Goal: Task Accomplishment & Management: Complete application form

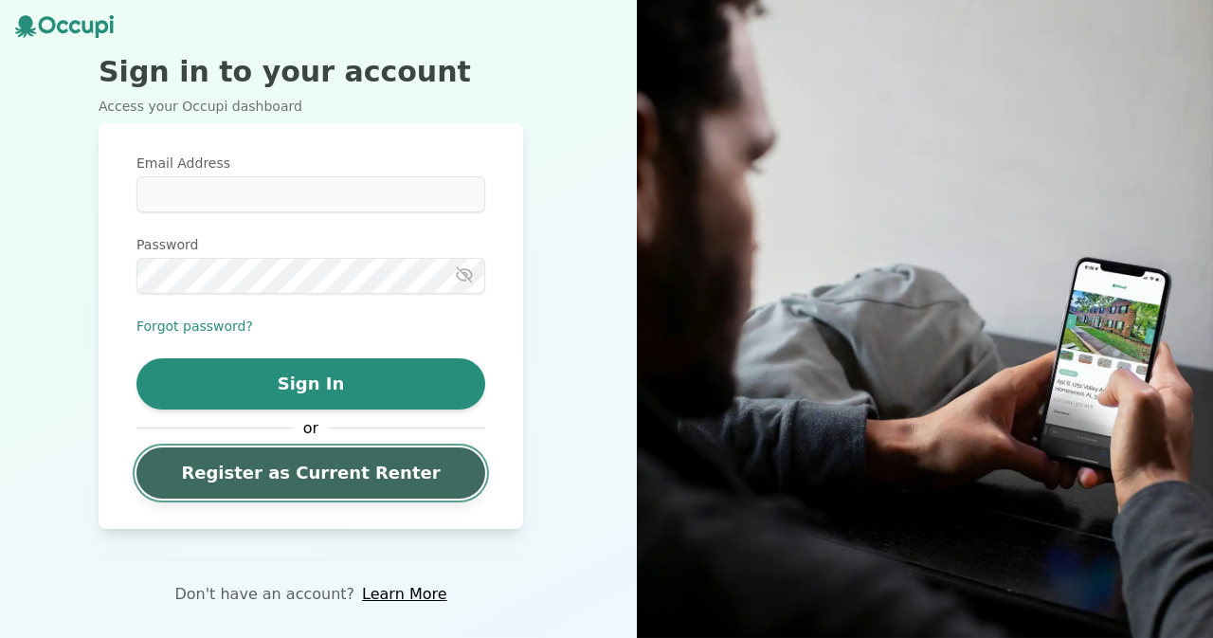
click at [337, 476] on link "Register as Current Renter" at bounding box center [310, 472] width 349 height 51
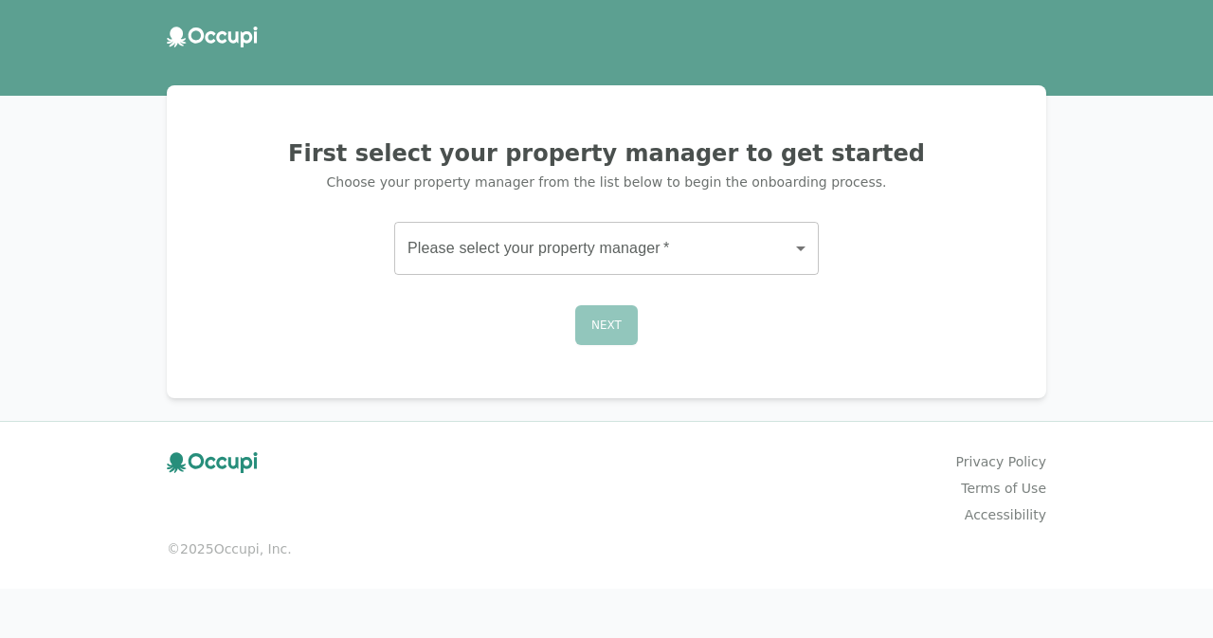
click at [605, 249] on body "First select your property manager to get started Choose your property manager …" at bounding box center [606, 319] width 1213 height 638
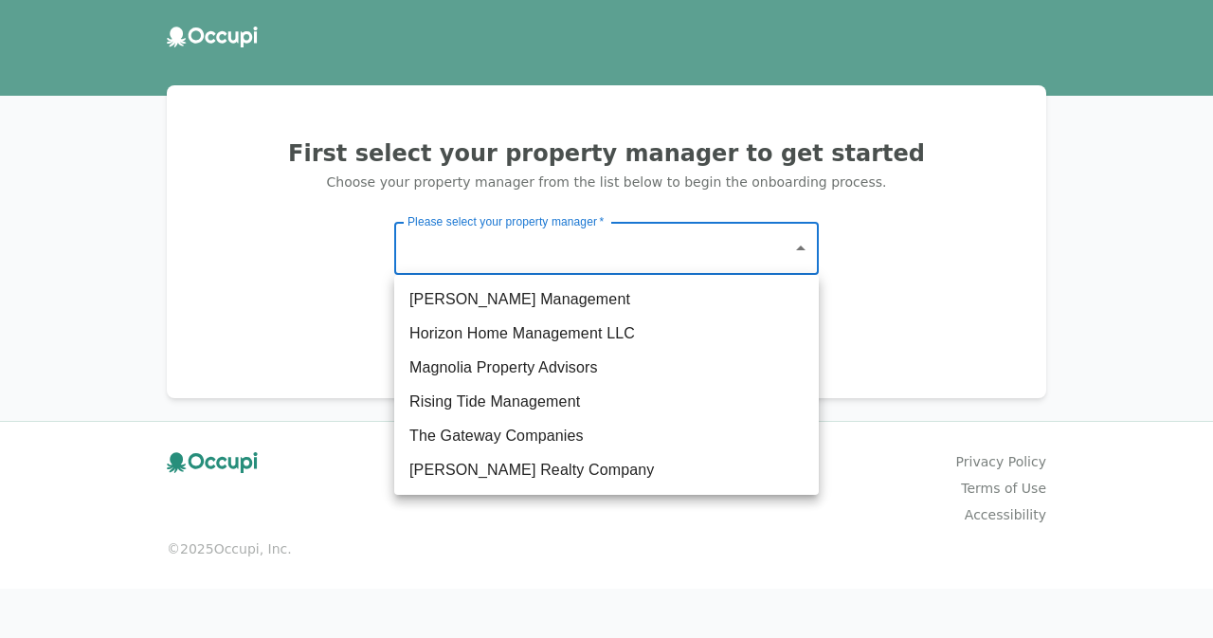
click at [518, 365] on li "Magnolia Property Advisors" at bounding box center [606, 368] width 425 height 34
type input "**********"
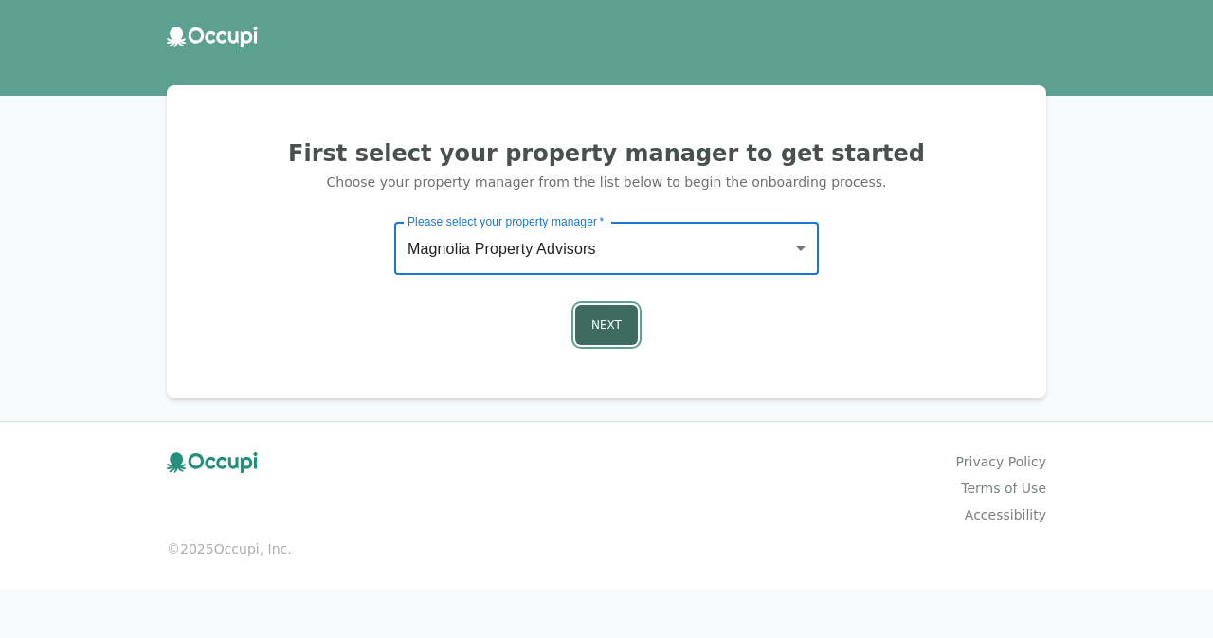
click at [597, 321] on button "Next" at bounding box center [606, 325] width 63 height 40
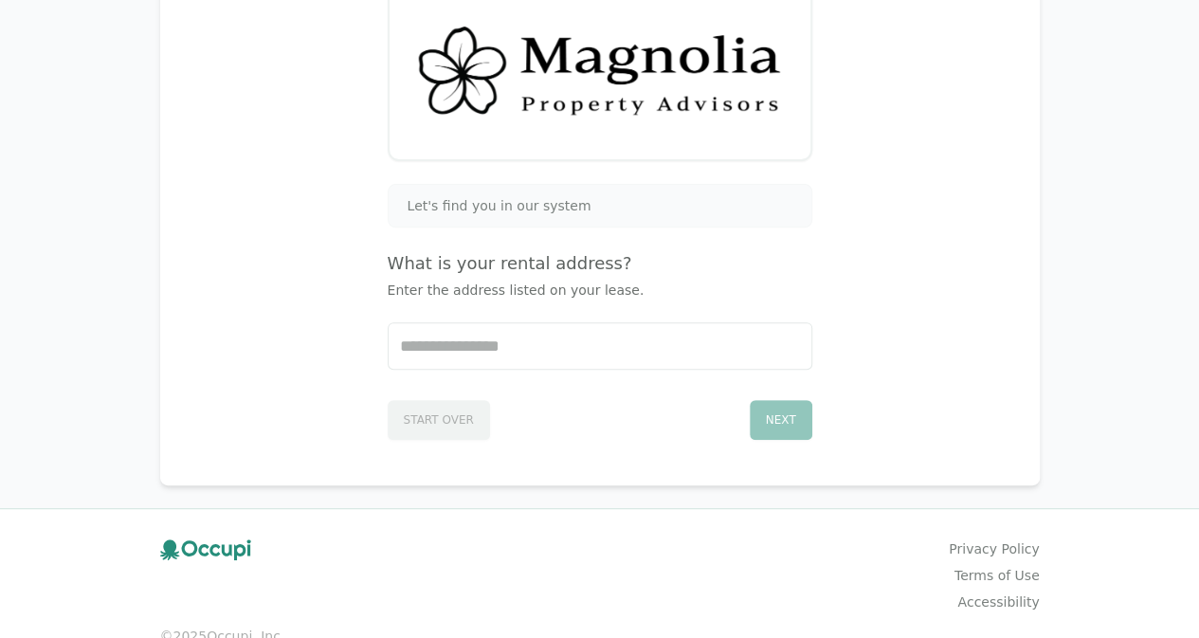
scroll to position [265, 0]
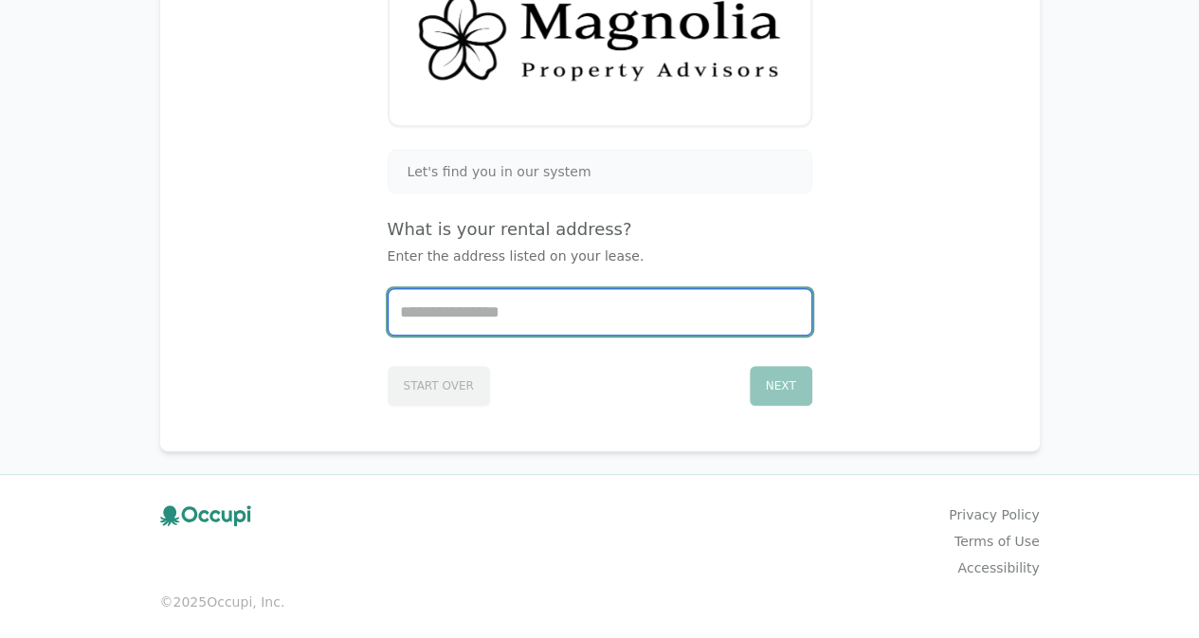
click at [581, 312] on input "Start typing..." at bounding box center [600, 311] width 423 height 45
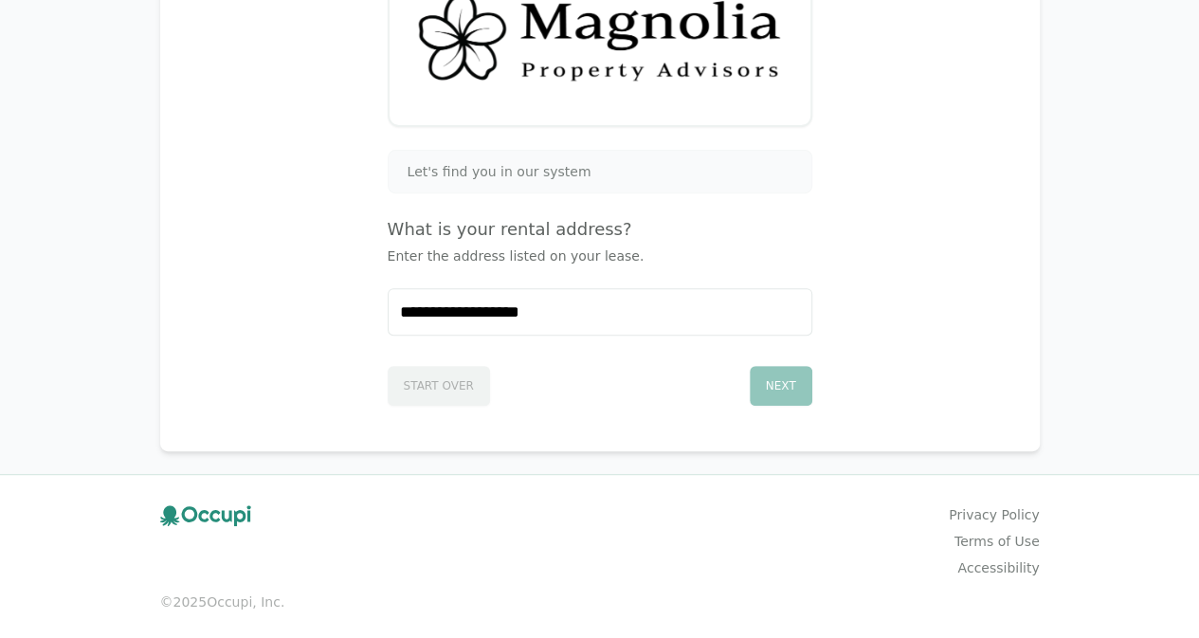
click at [626, 380] on div "Start Over Next" at bounding box center [600, 381] width 425 height 47
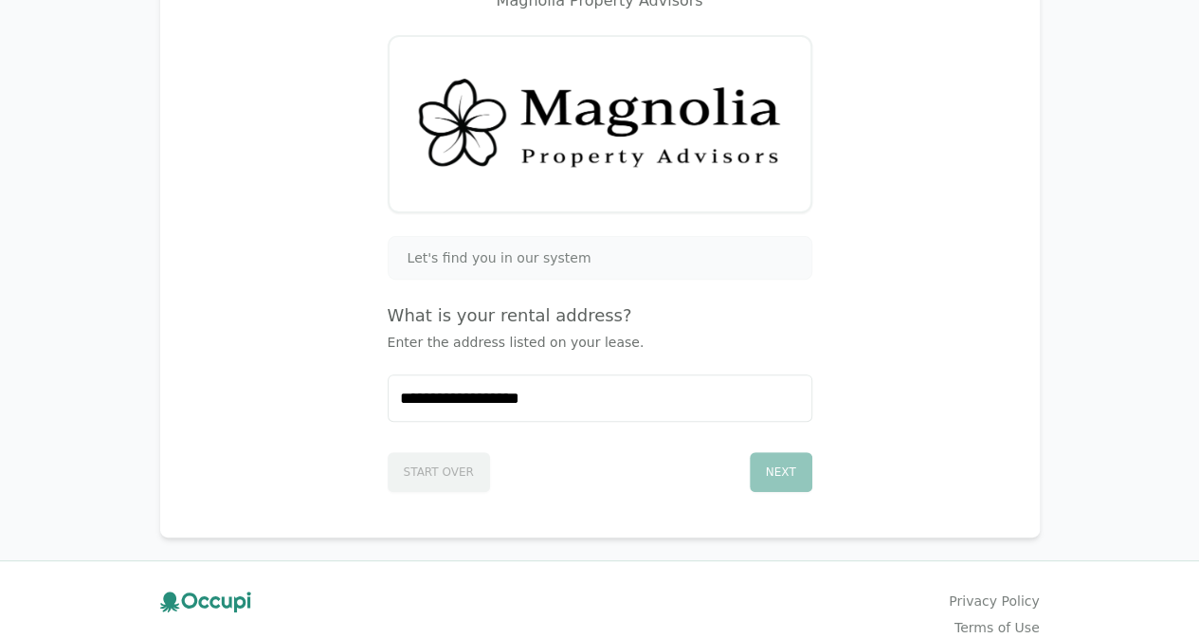
scroll to position [76, 0]
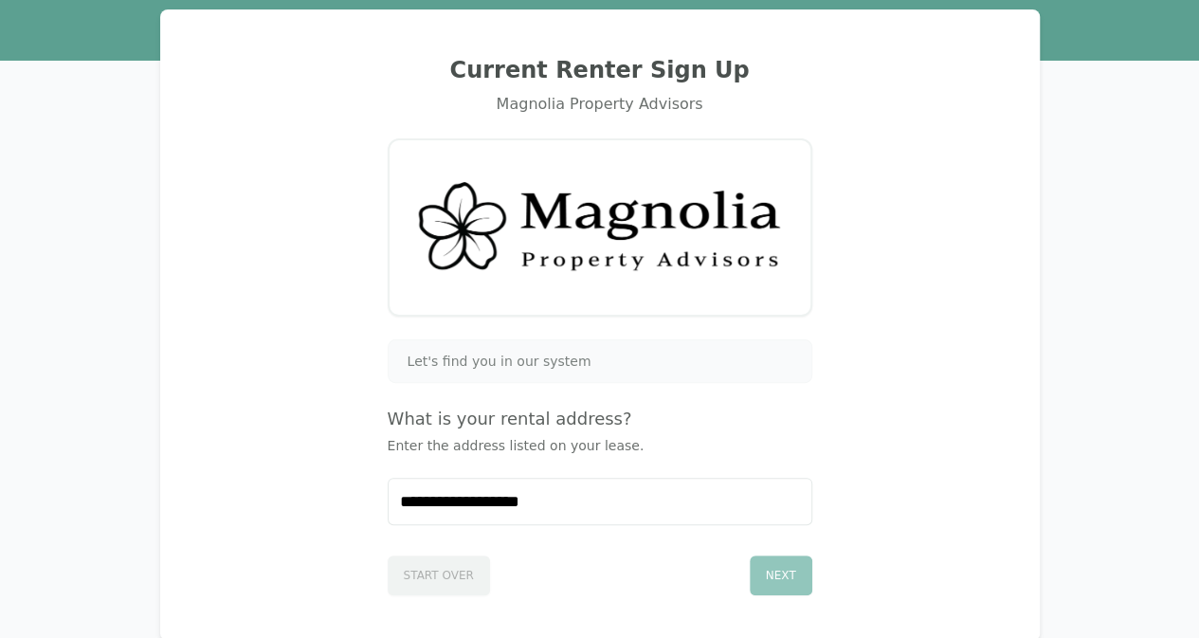
click at [610, 349] on div "Let's find you in our system" at bounding box center [600, 361] width 425 height 44
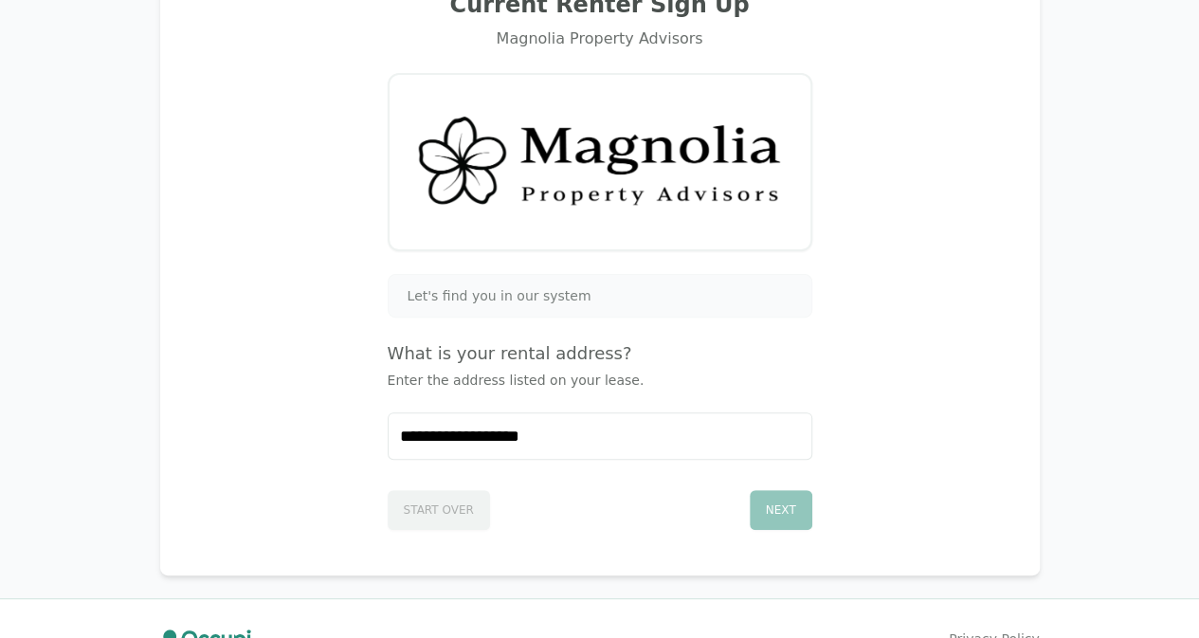
scroll to position [171, 0]
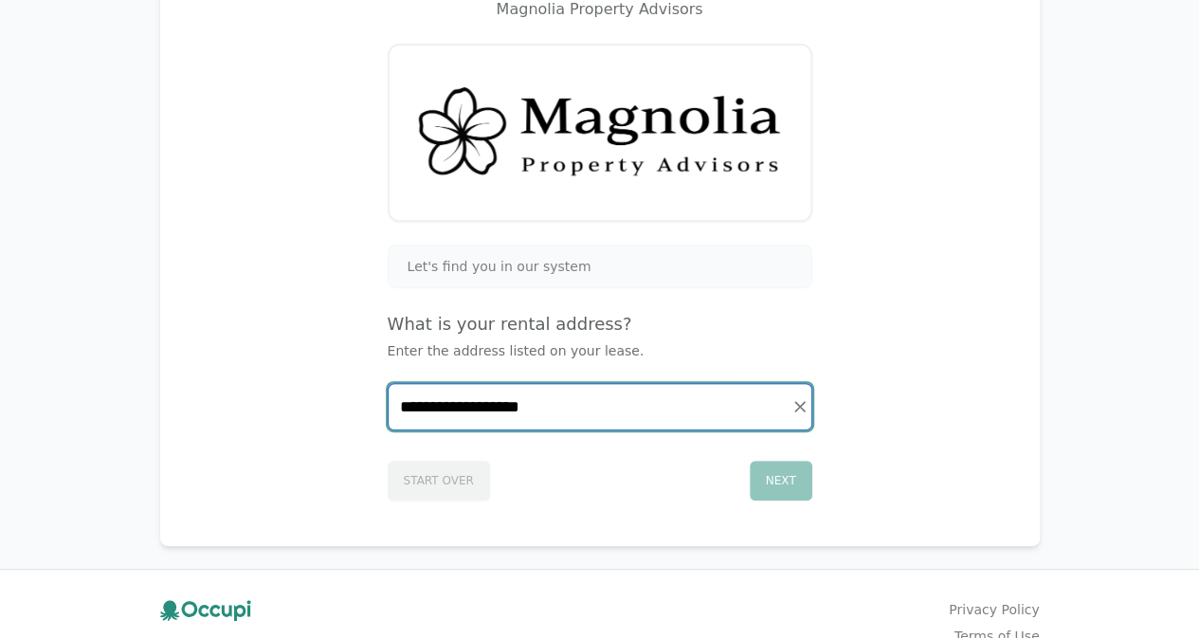
click at [625, 400] on input "**********" at bounding box center [600, 406] width 423 height 45
click at [622, 417] on input "**********" at bounding box center [600, 406] width 423 height 45
type input "**********"
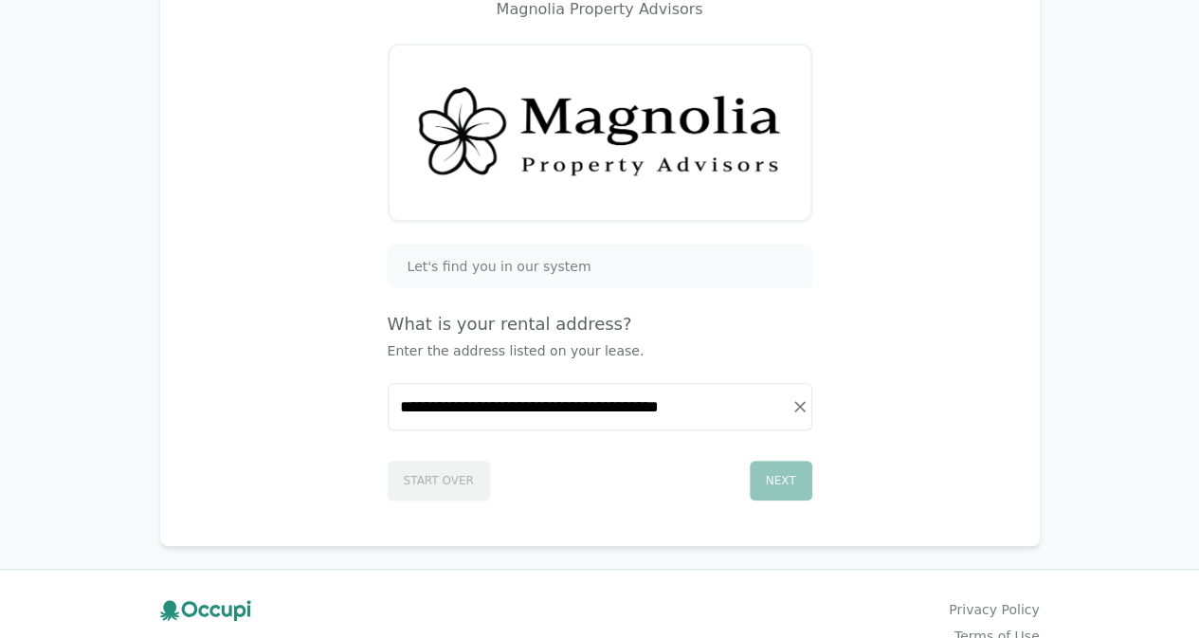
click at [779, 463] on div "Next" at bounding box center [781, 481] width 63 height 40
click at [778, 475] on div "Next" at bounding box center [781, 481] width 63 height 40
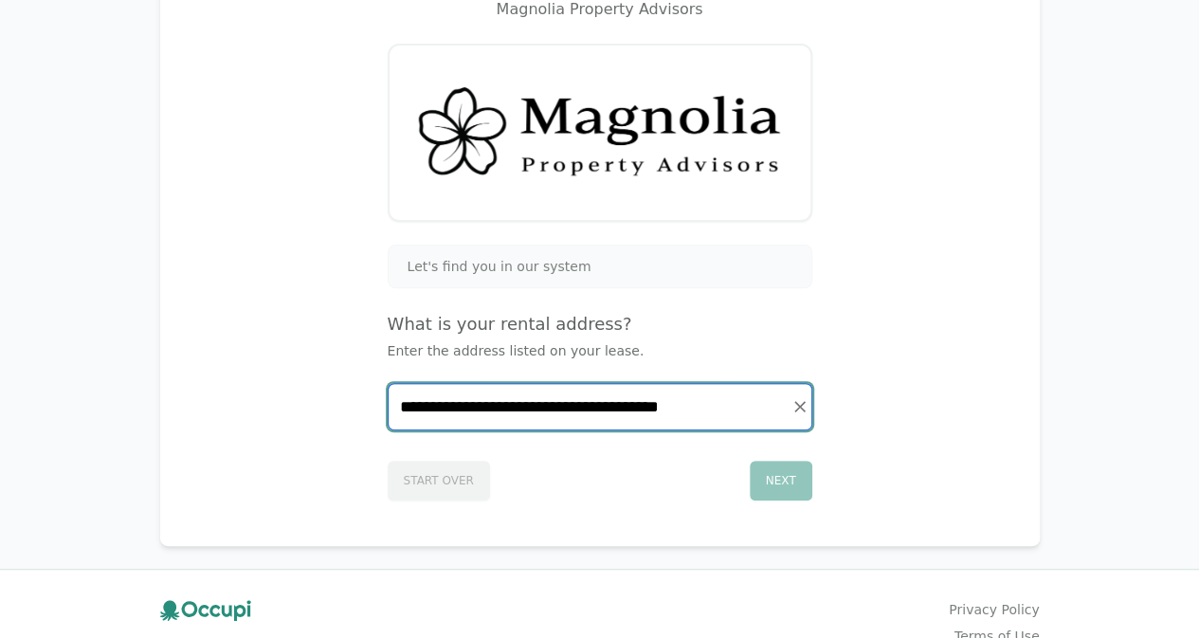
click at [724, 391] on input "**********" at bounding box center [600, 406] width 423 height 45
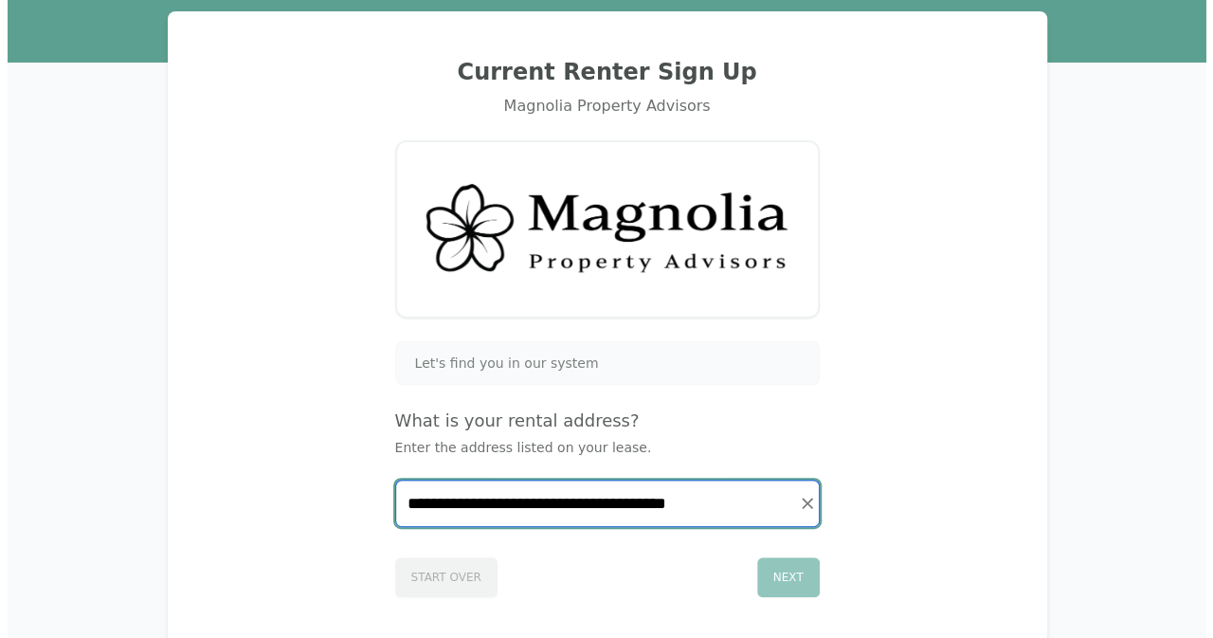
scroll to position [0, 0]
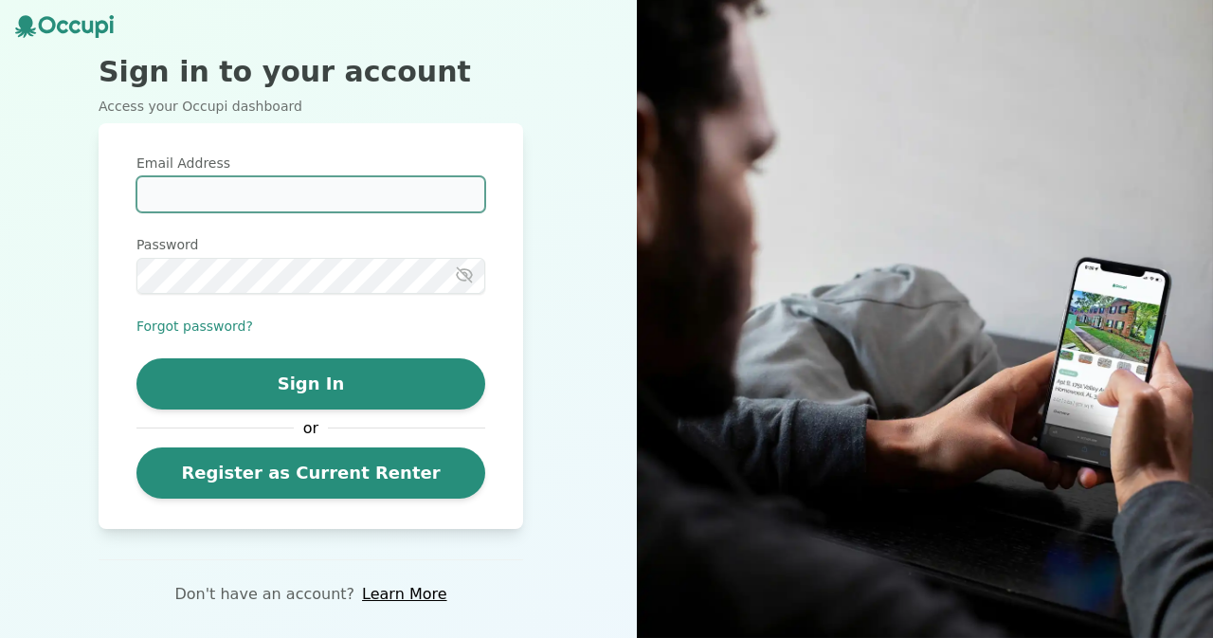
click at [245, 180] on input "Email Address" at bounding box center [310, 194] width 349 height 36
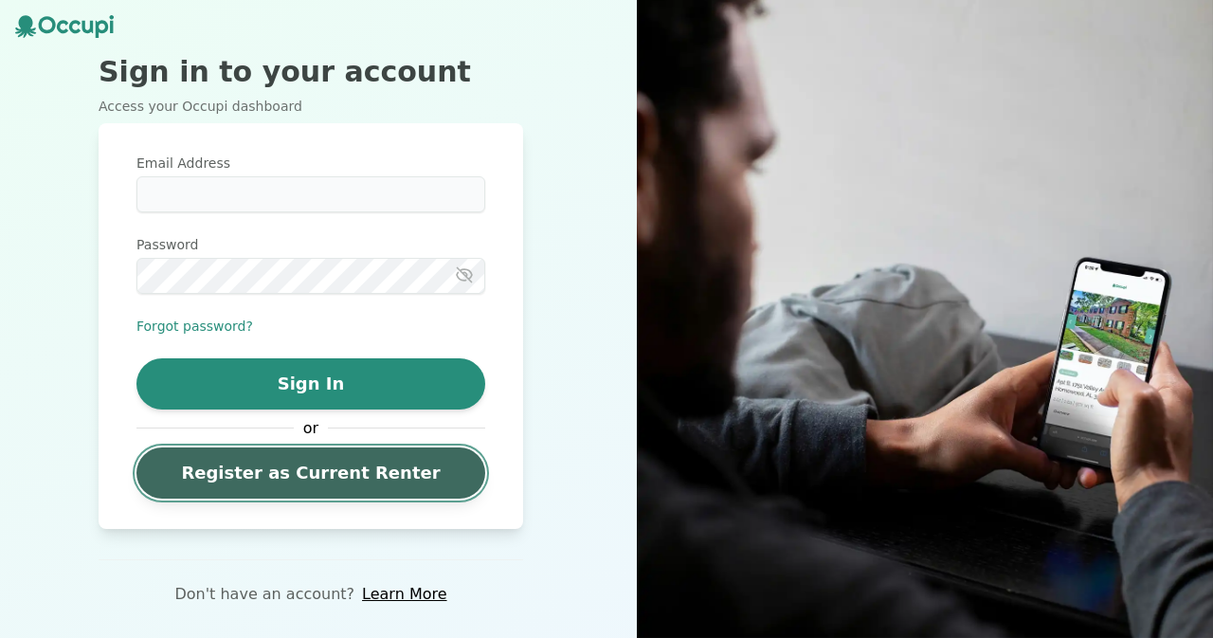
click at [322, 483] on link "Register as Current Renter" at bounding box center [310, 472] width 349 height 51
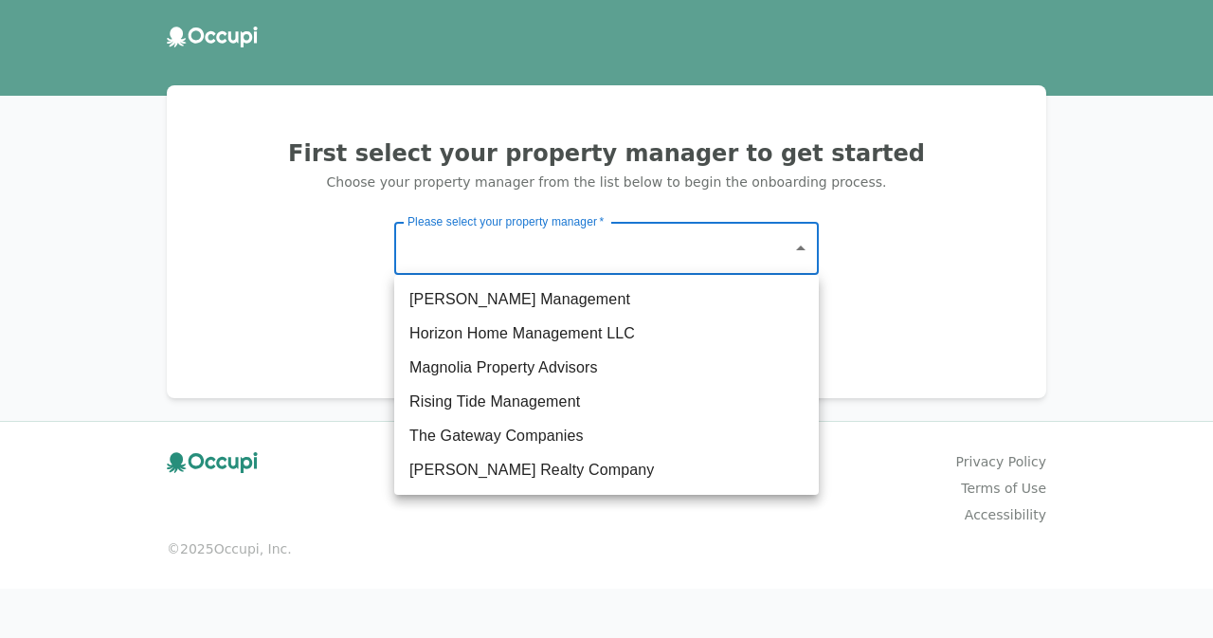
click at [676, 253] on body "First select your property manager to get started Choose your property manager …" at bounding box center [606, 319] width 1213 height 638
click at [786, 547] on div at bounding box center [606, 319] width 1213 height 638
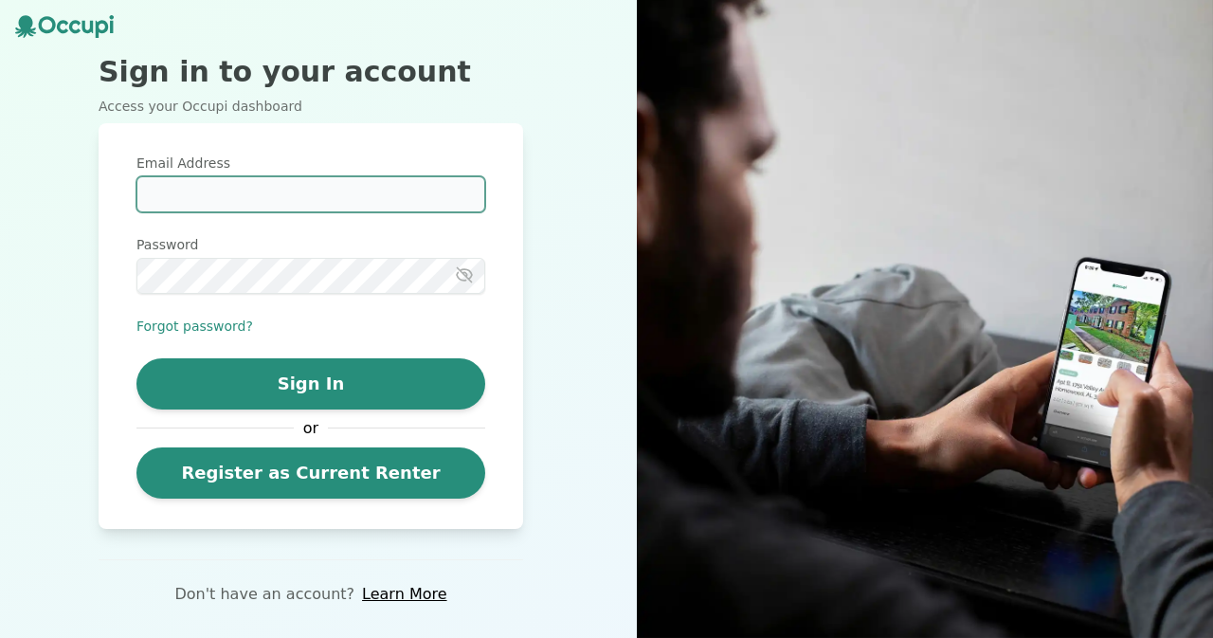
click at [246, 196] on input "Email Address" at bounding box center [310, 194] width 349 height 36
click at [265, 191] on input "Email Address" at bounding box center [310, 194] width 349 height 36
click at [191, 325] on button "Forgot password?" at bounding box center [194, 326] width 117 height 19
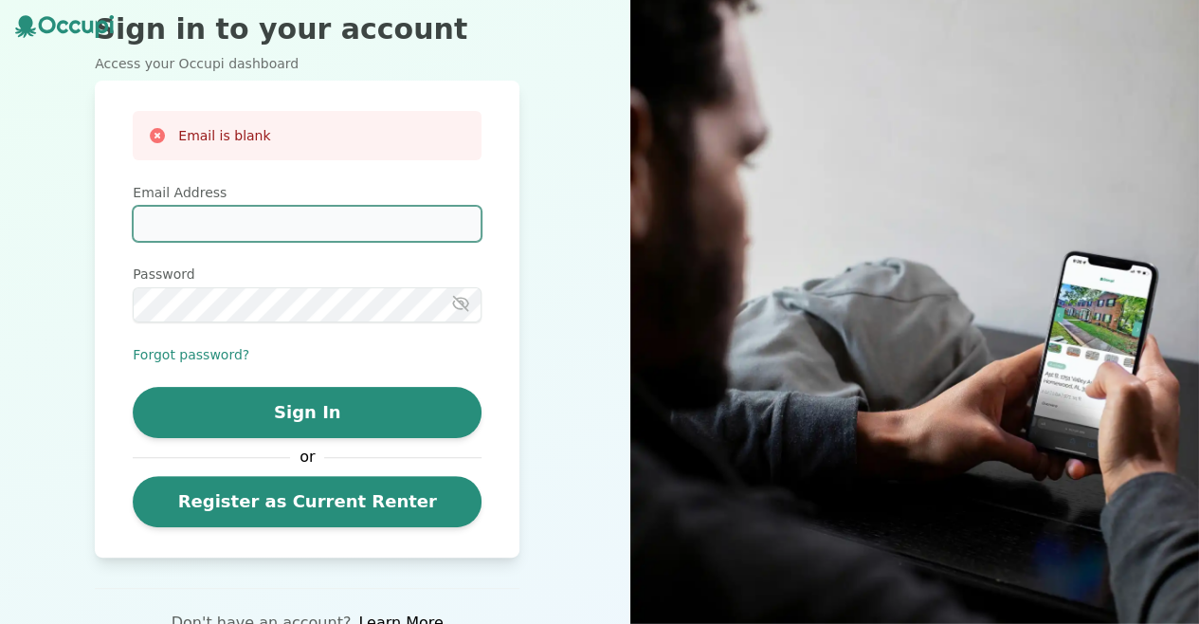
click at [294, 234] on input "Email Address" at bounding box center [307, 224] width 349 height 36
type input "**********"
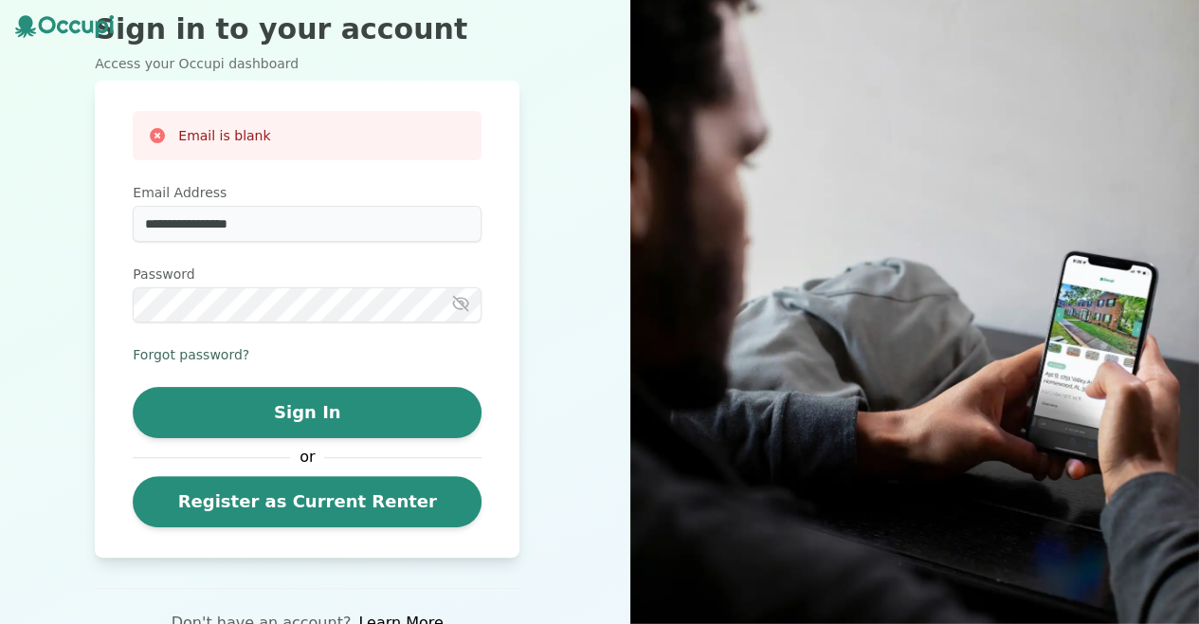
click at [169, 364] on button "Forgot password?" at bounding box center [191, 354] width 117 height 19
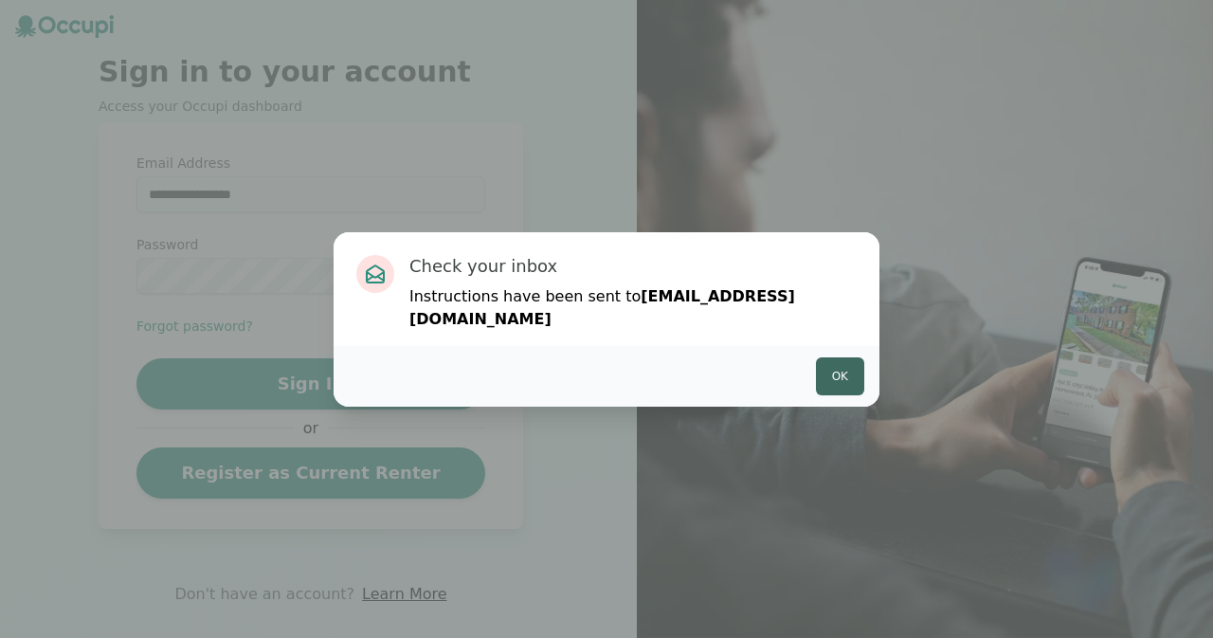
click at [829, 362] on button "Ok" at bounding box center [840, 376] width 48 height 38
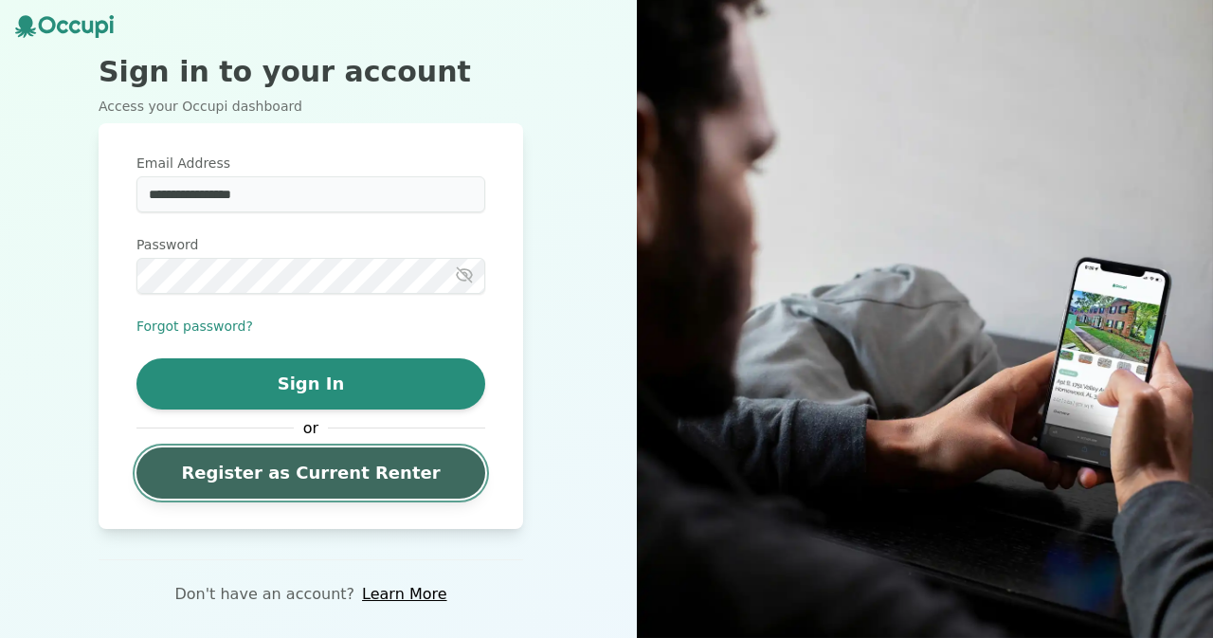
click at [318, 480] on link "Register as Current Renter" at bounding box center [310, 472] width 349 height 51
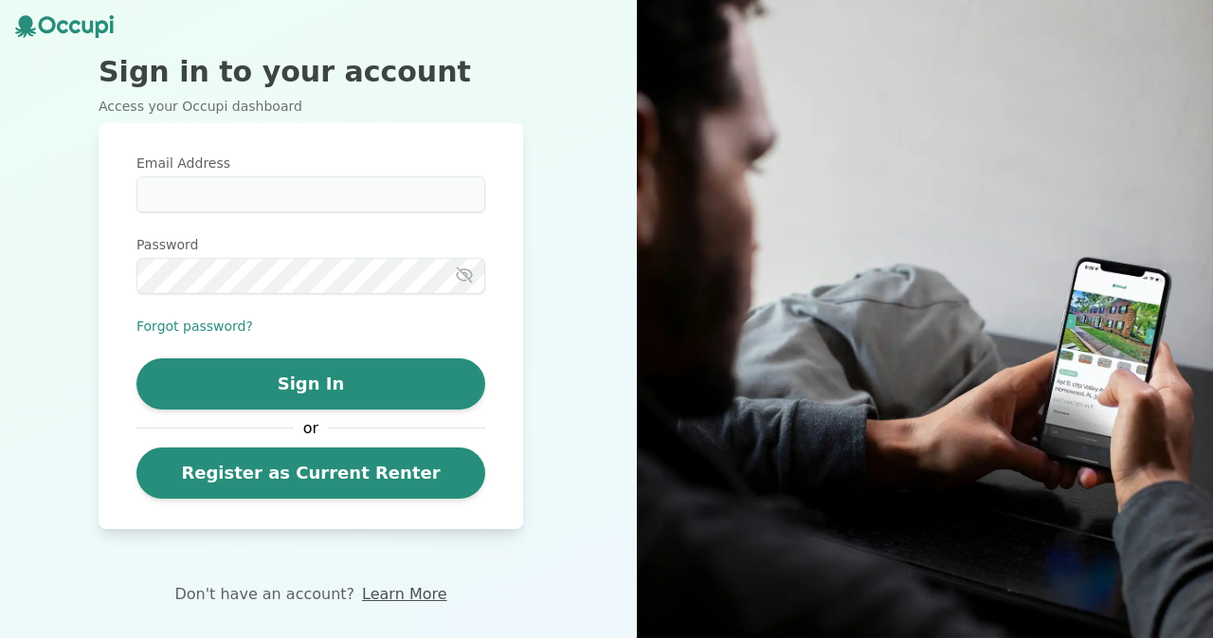
click at [414, 592] on link "Learn More" at bounding box center [404, 594] width 84 height 23
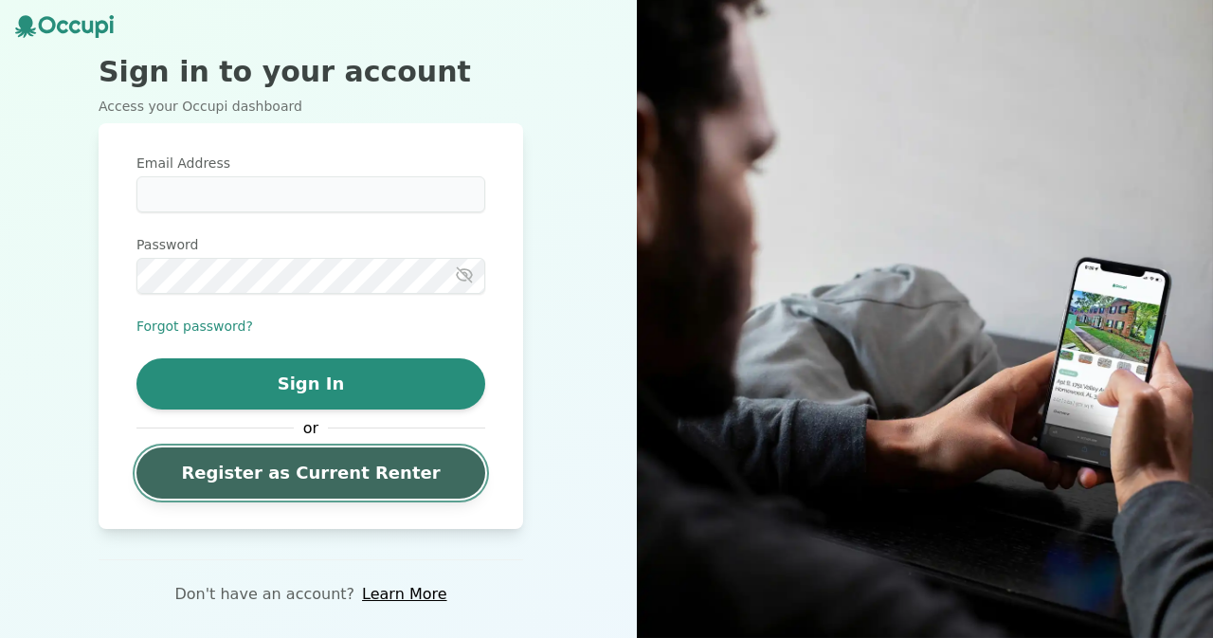
click at [336, 482] on link "Register as Current Renter" at bounding box center [310, 472] width 349 height 51
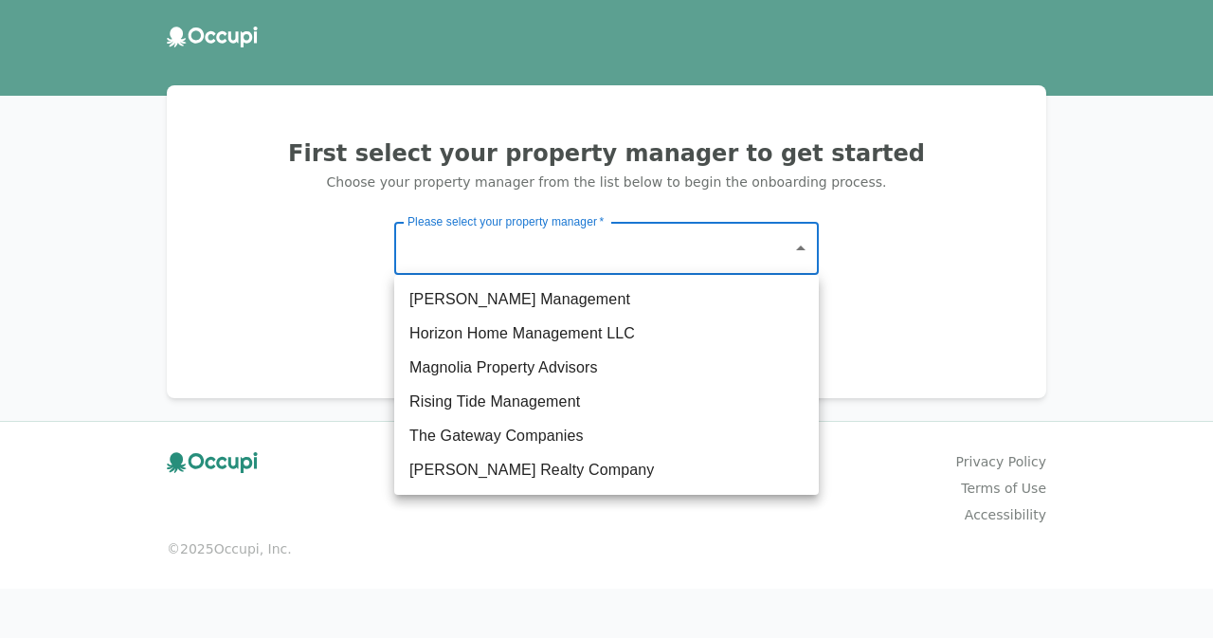
click at [585, 245] on body "First select your property manager to get started Choose your property manager …" at bounding box center [606, 319] width 1213 height 638
click at [516, 433] on li "The Gateway Companies" at bounding box center [606, 436] width 425 height 34
type input "**********"
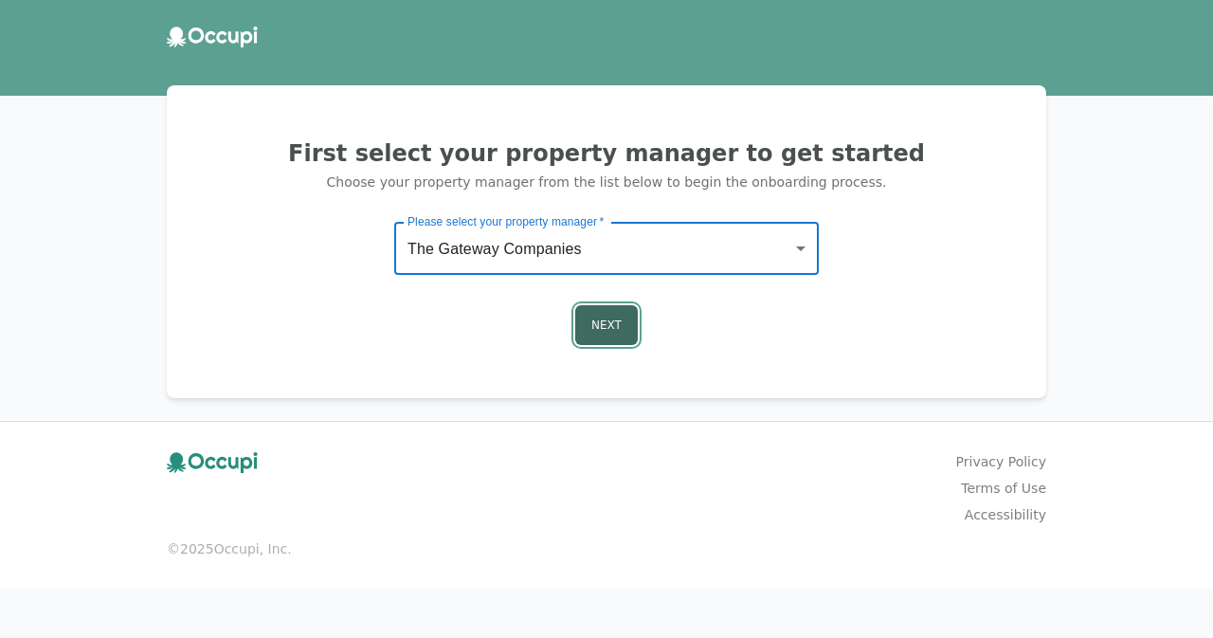
click at [581, 321] on button "Next" at bounding box center [606, 325] width 63 height 40
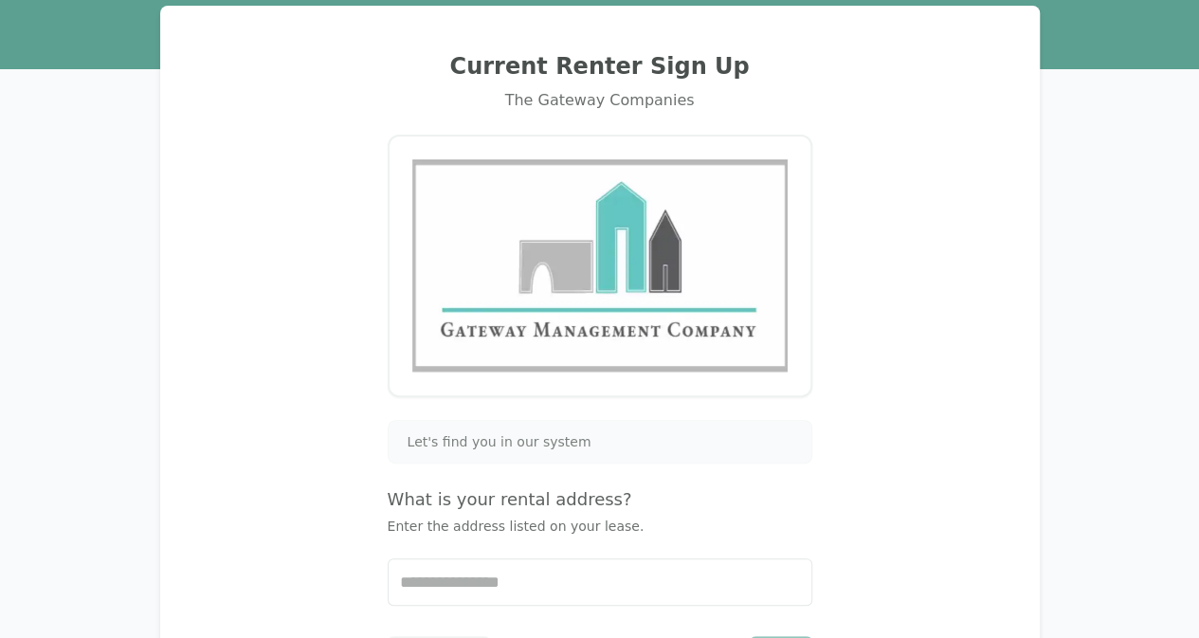
scroll to position [190, 0]
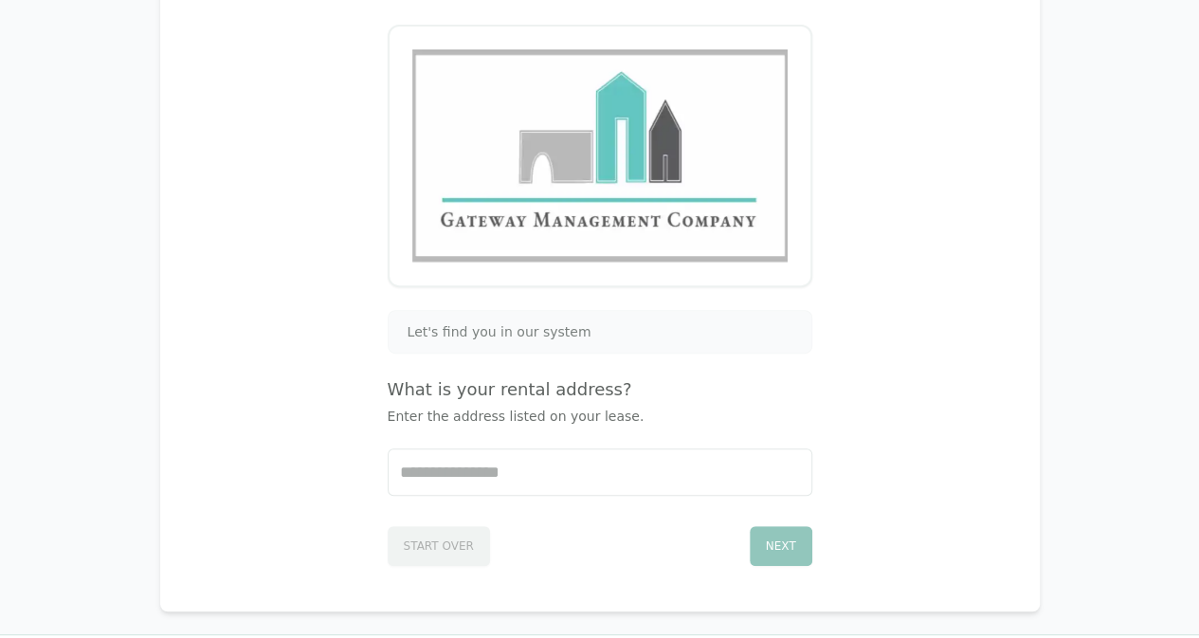
click at [516, 323] on span "Let's find you in our system" at bounding box center [500, 331] width 184 height 19
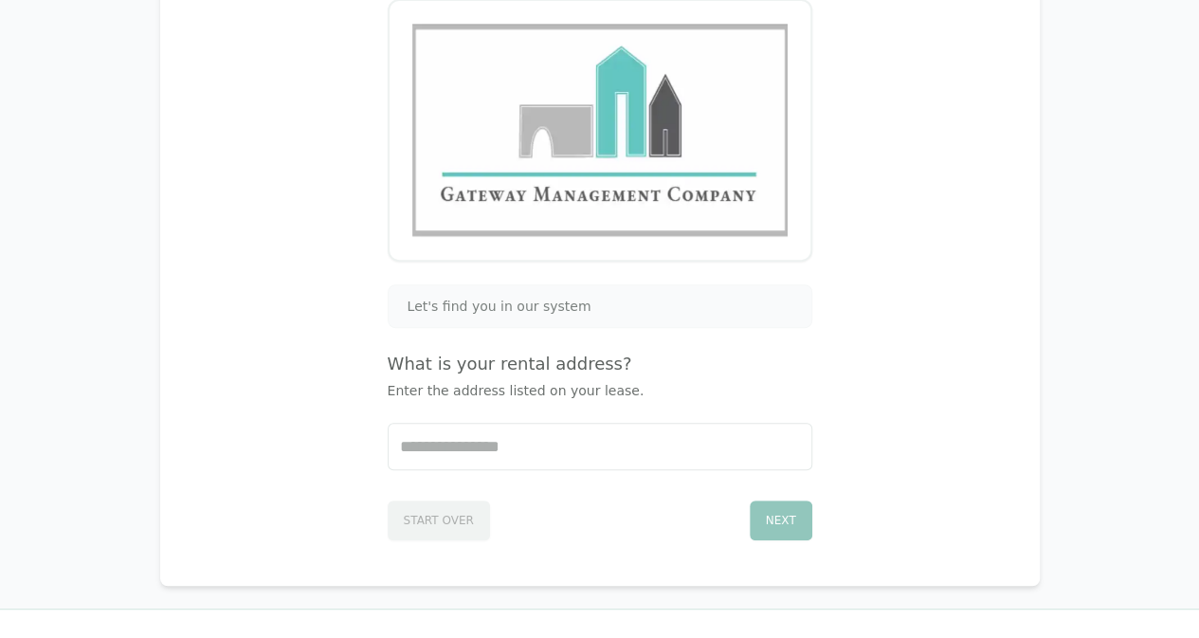
scroll to position [256, 0]
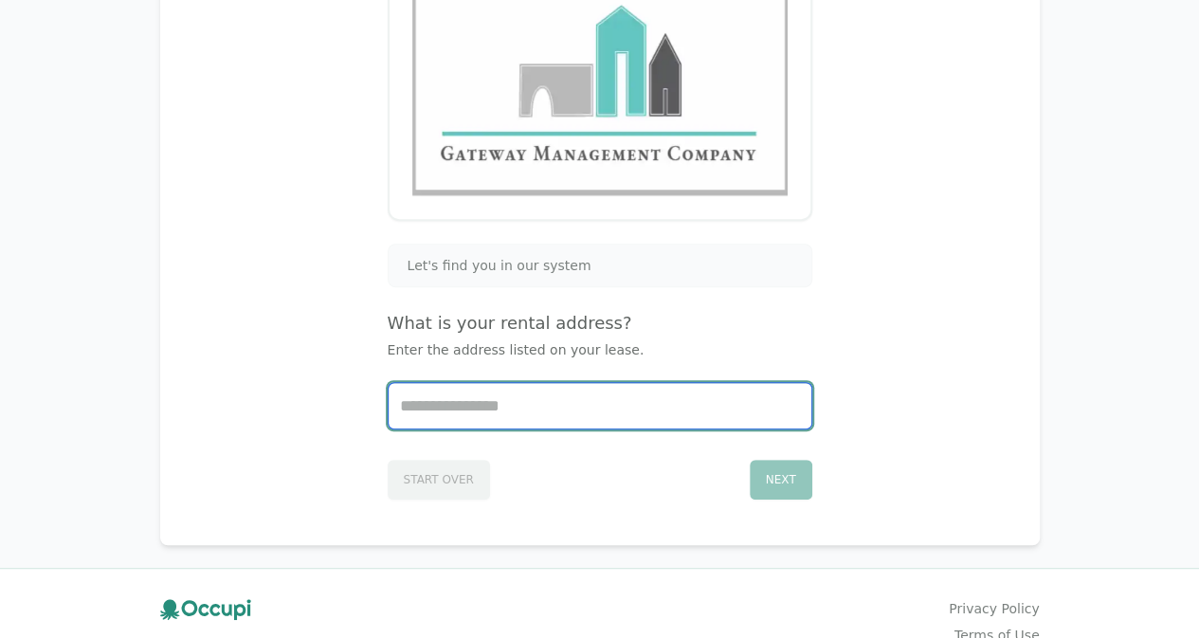
click at [497, 397] on input "Start typing..." at bounding box center [600, 405] width 423 height 45
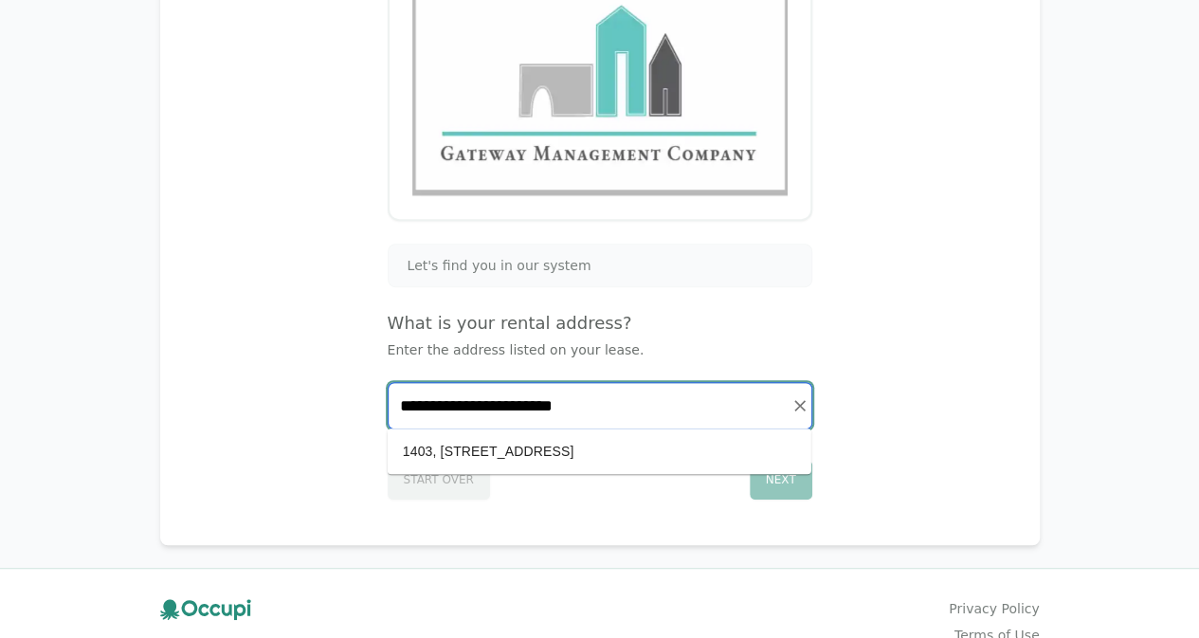
click at [631, 452] on li "1403, 335 N. Magnolia Ave. #1403, Orlando, FL 32801" at bounding box center [600, 451] width 424 height 30
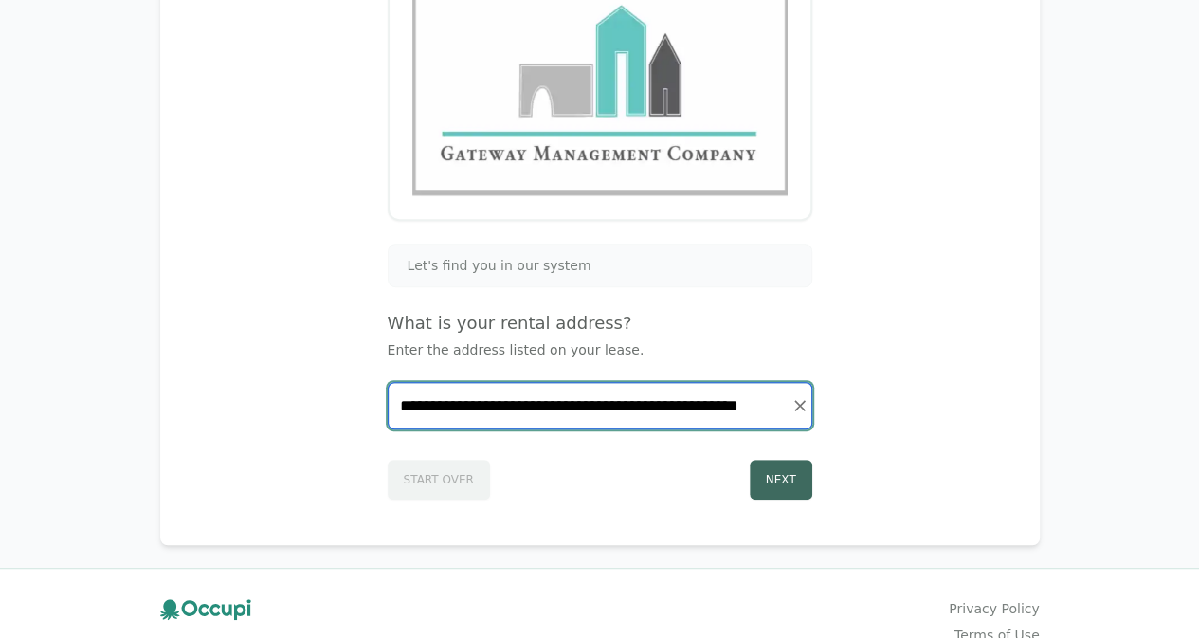
type input "**********"
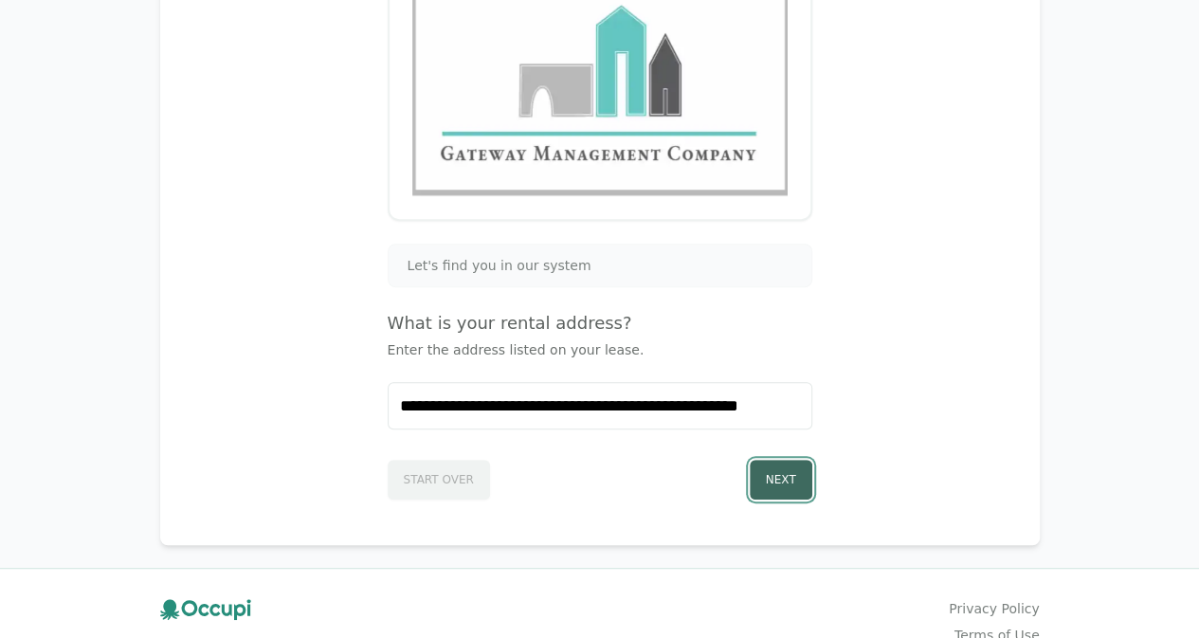
click at [791, 476] on button "Next" at bounding box center [781, 480] width 63 height 40
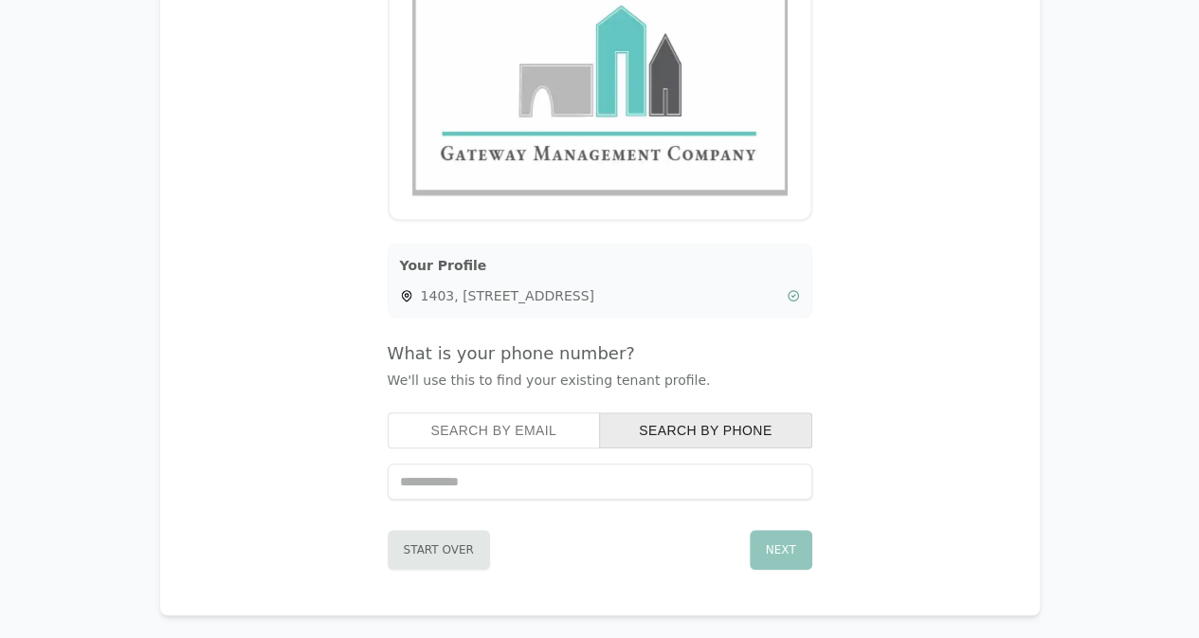
click at [485, 486] on input "tel" at bounding box center [600, 482] width 425 height 36
type input "**********"
click at [788, 549] on button "Next" at bounding box center [781, 550] width 63 height 40
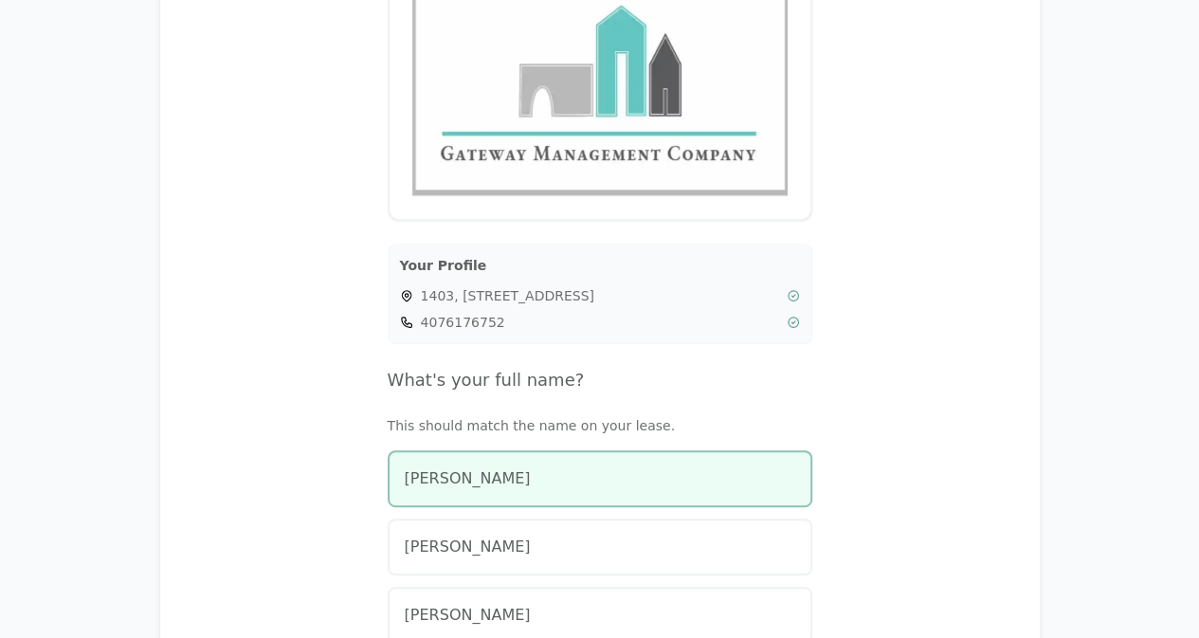
click at [524, 475] on div "Jose Rodriguez" at bounding box center [600, 478] width 391 height 23
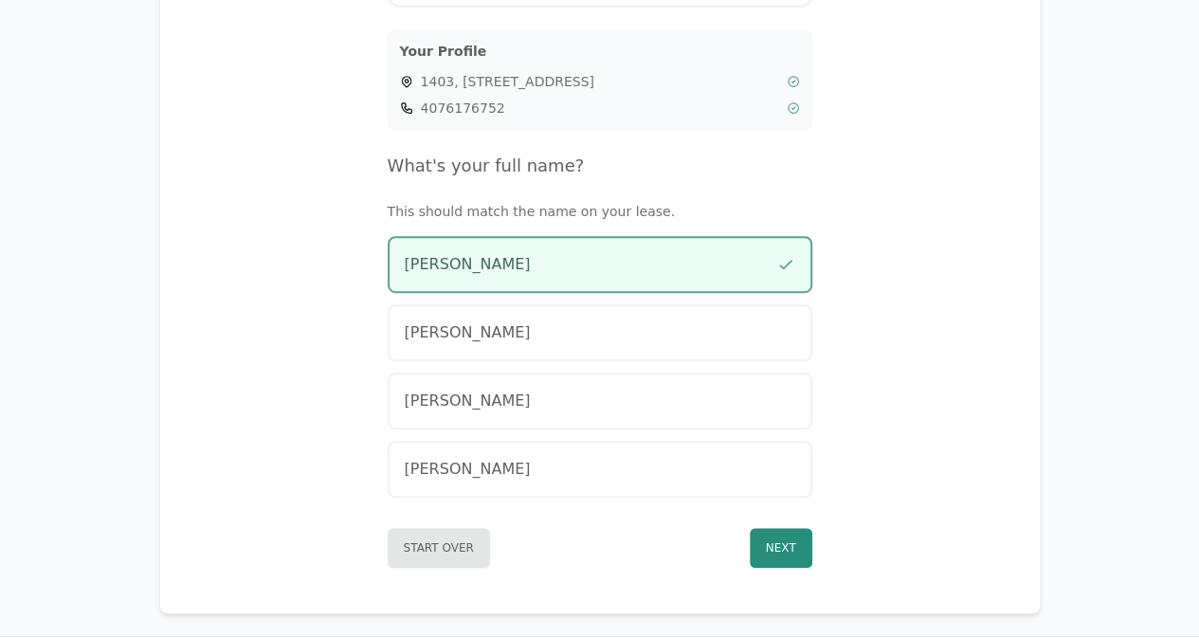
scroll to position [540, 0]
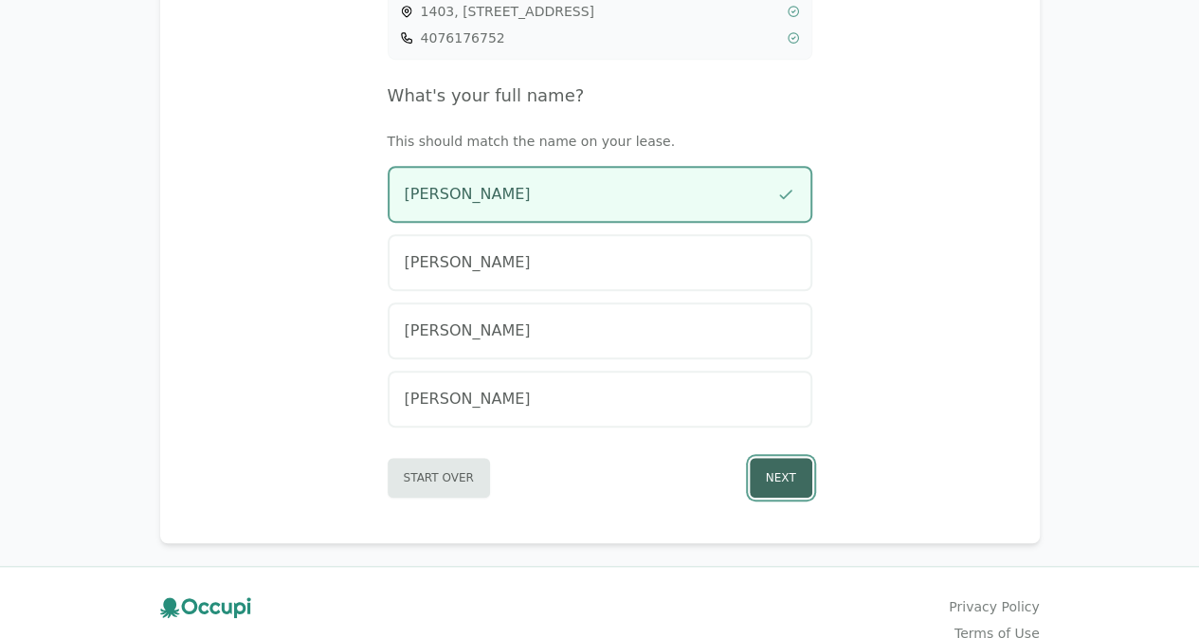
click at [780, 481] on button "Next" at bounding box center [781, 478] width 63 height 40
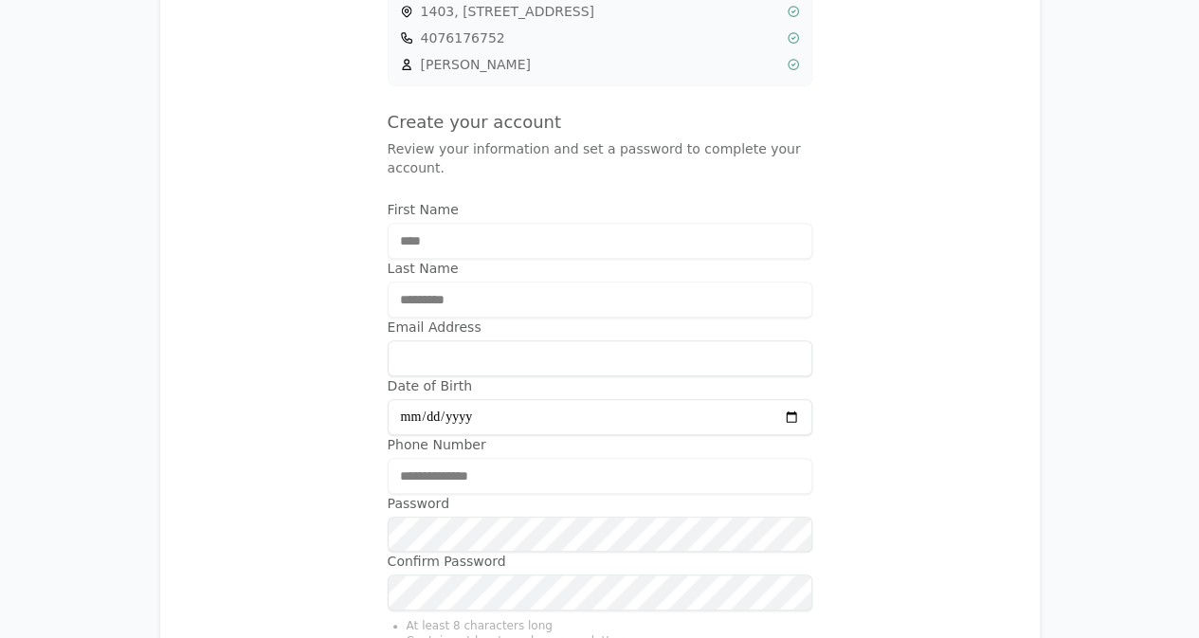
type input "**********"
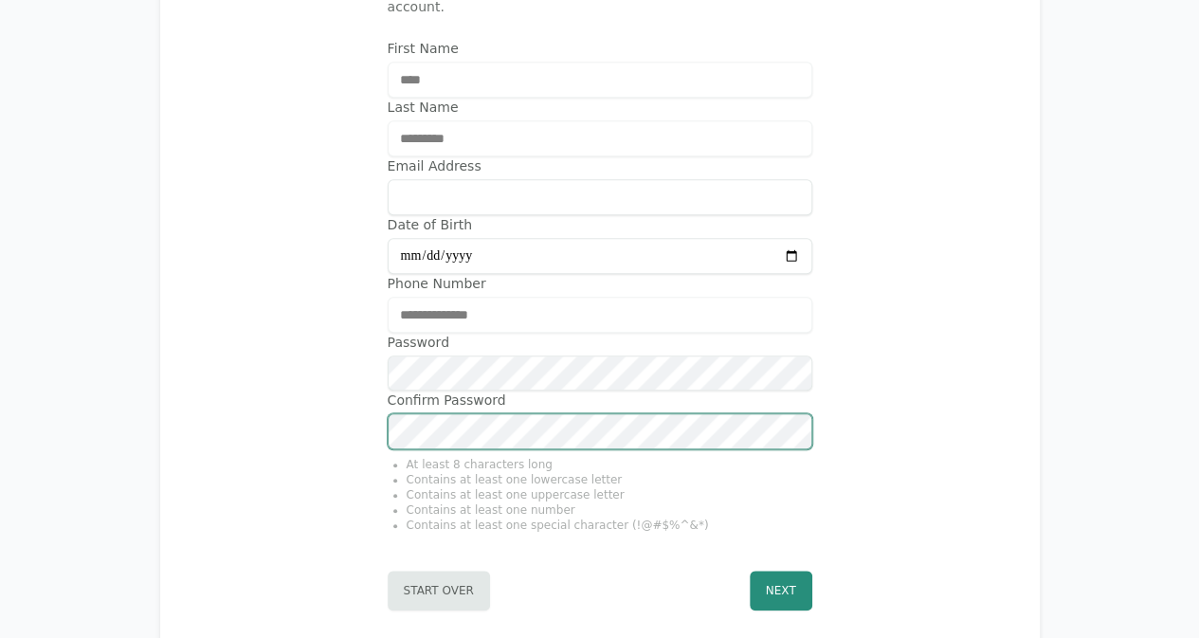
scroll to position [730, 0]
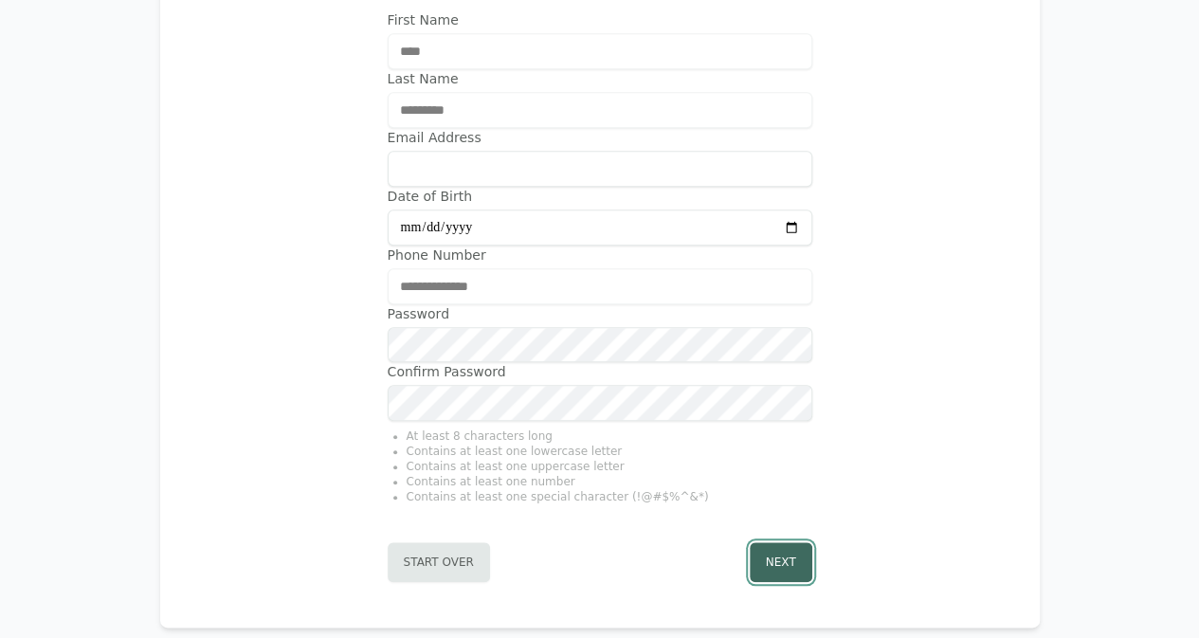
click at [799, 543] on button "Next" at bounding box center [781, 562] width 63 height 40
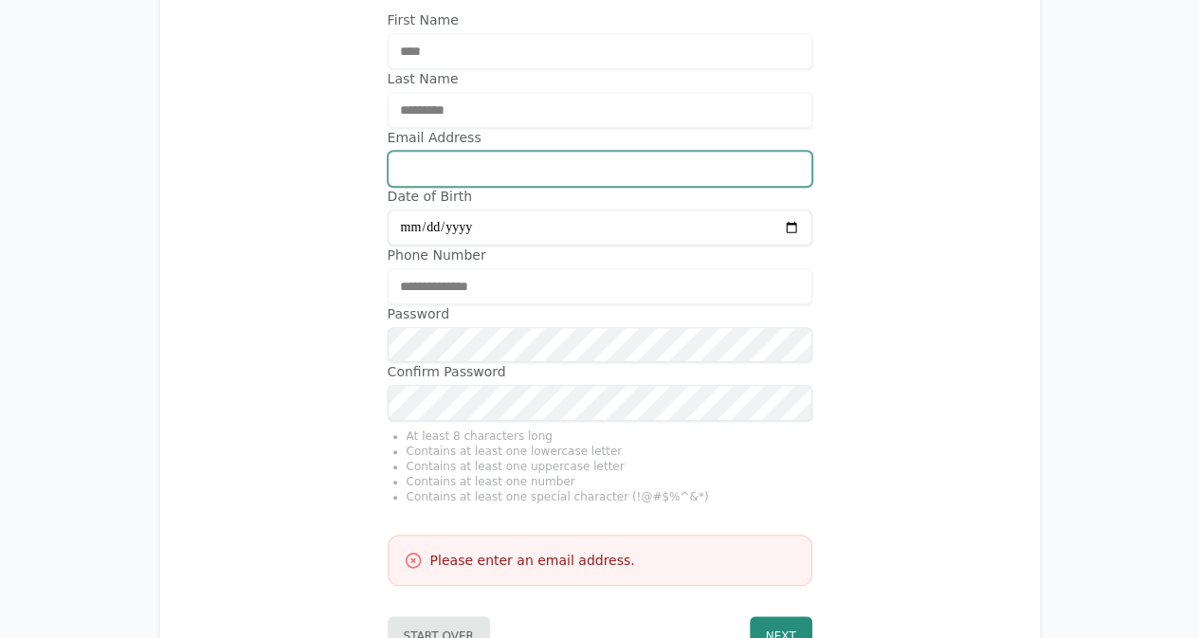
click at [547, 154] on input "Email Address" at bounding box center [600, 169] width 425 height 36
type input "**********"
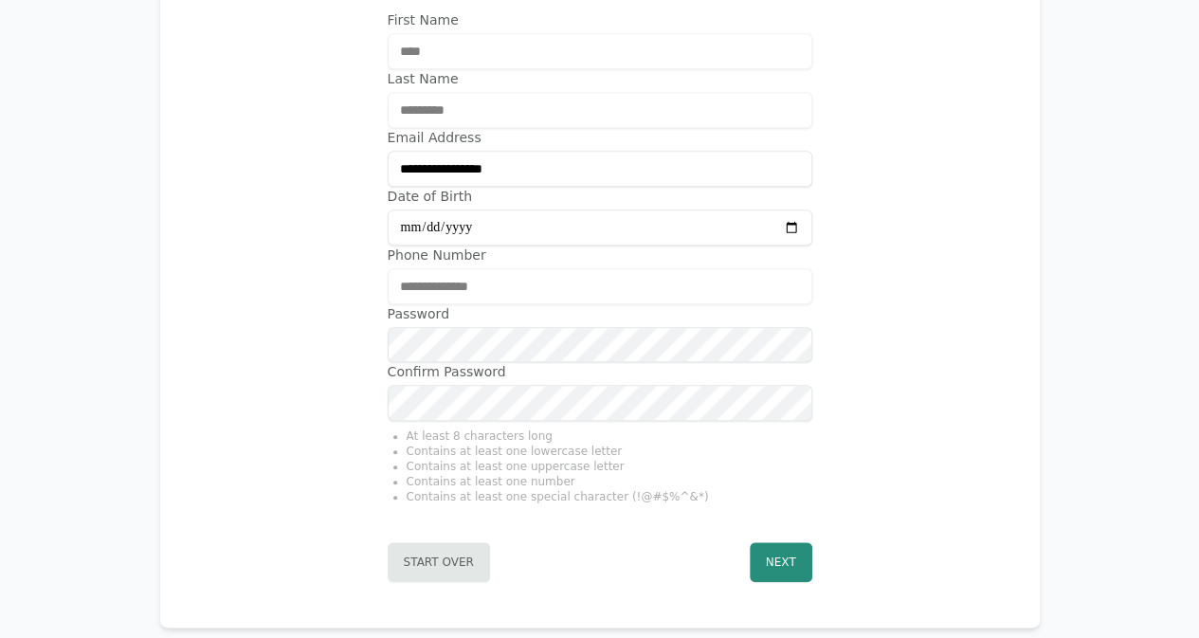
drag, startPoint x: 784, startPoint y: 530, endPoint x: 802, endPoint y: 475, distance: 57.9
click at [784, 542] on button "Next" at bounding box center [781, 562] width 63 height 40
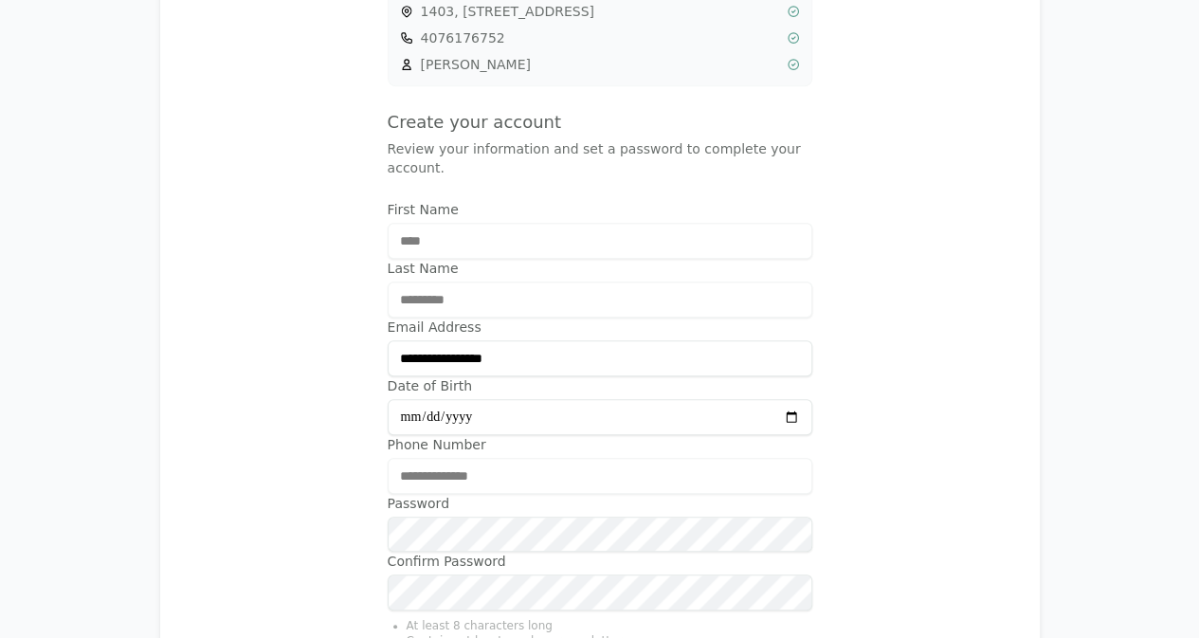
scroll to position [0, 0]
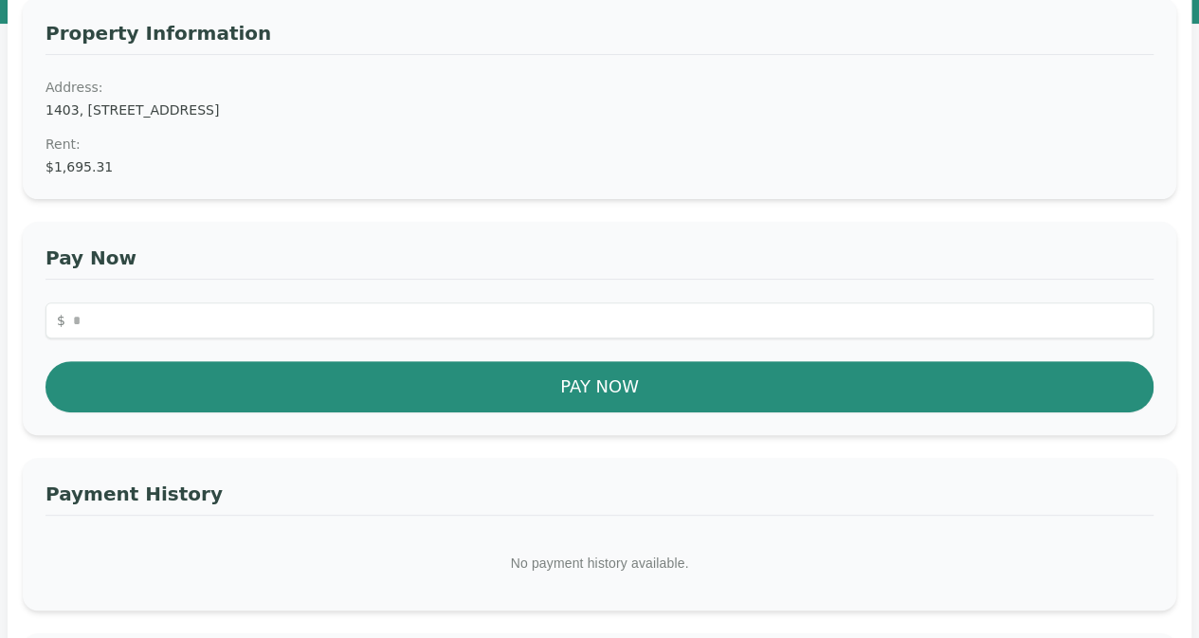
scroll to position [190, 0]
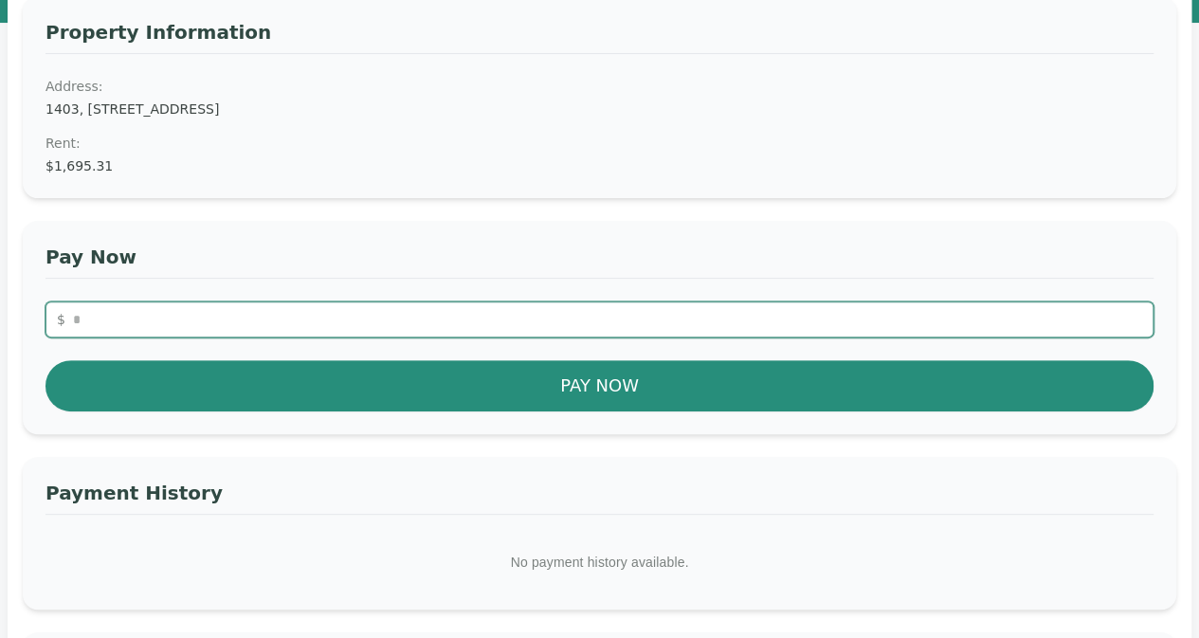
click at [245, 312] on input "number" at bounding box center [599, 319] width 1108 height 36
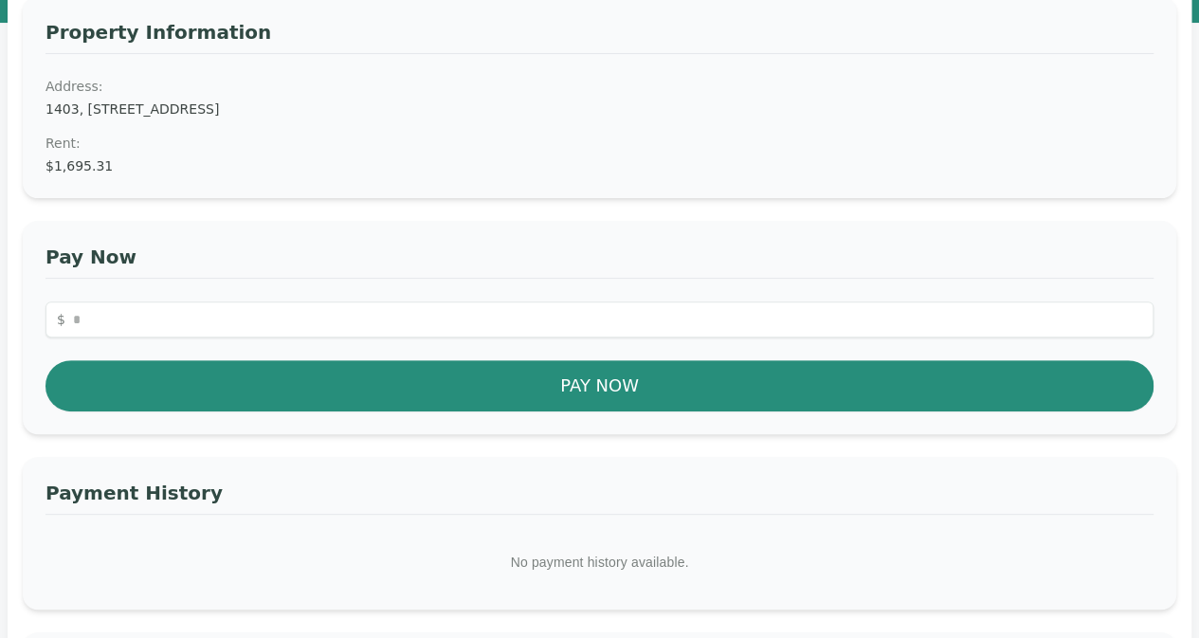
click at [220, 254] on h3 "Pay Now" at bounding box center [599, 261] width 1108 height 35
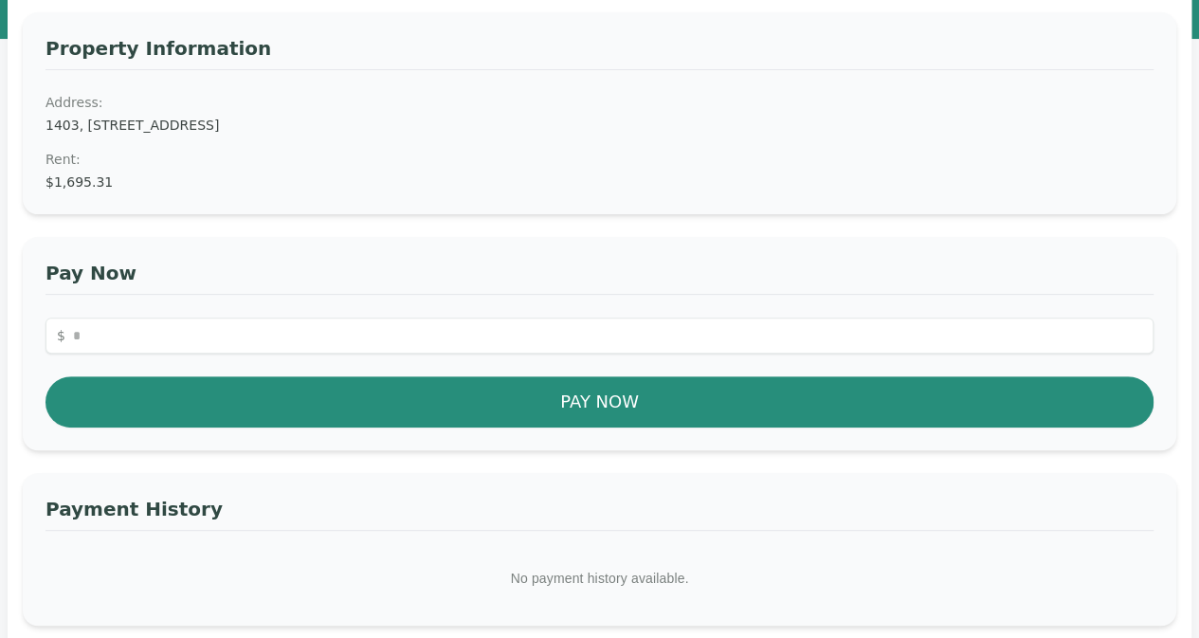
scroll to position [149, 0]
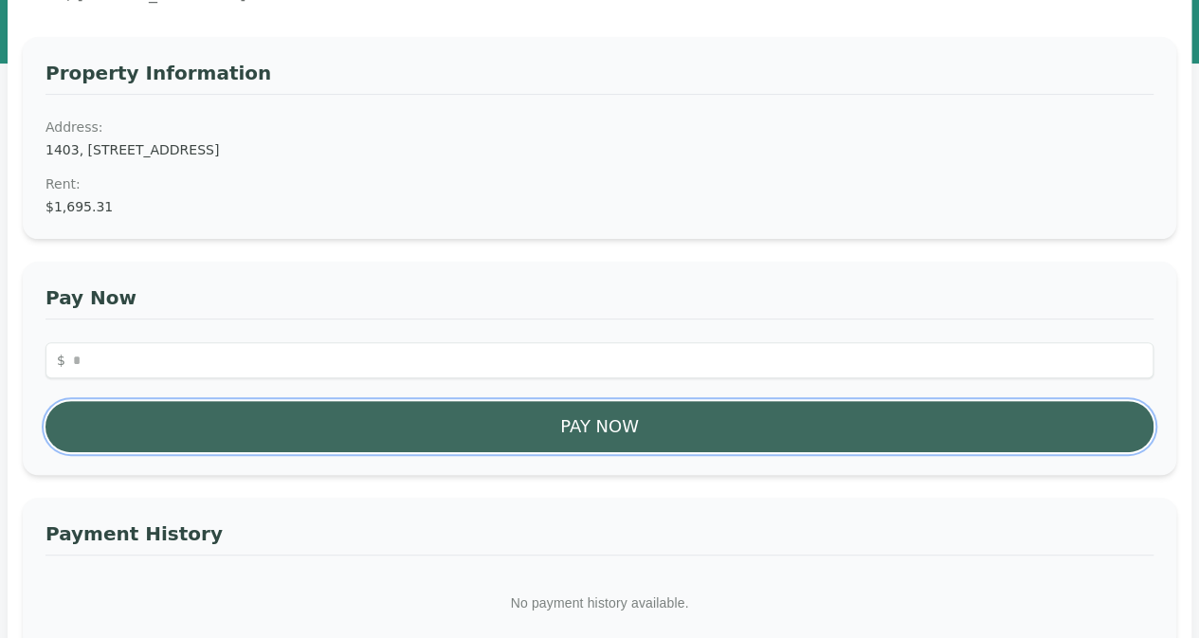
click at [273, 426] on button "Pay Now" at bounding box center [599, 426] width 1108 height 51
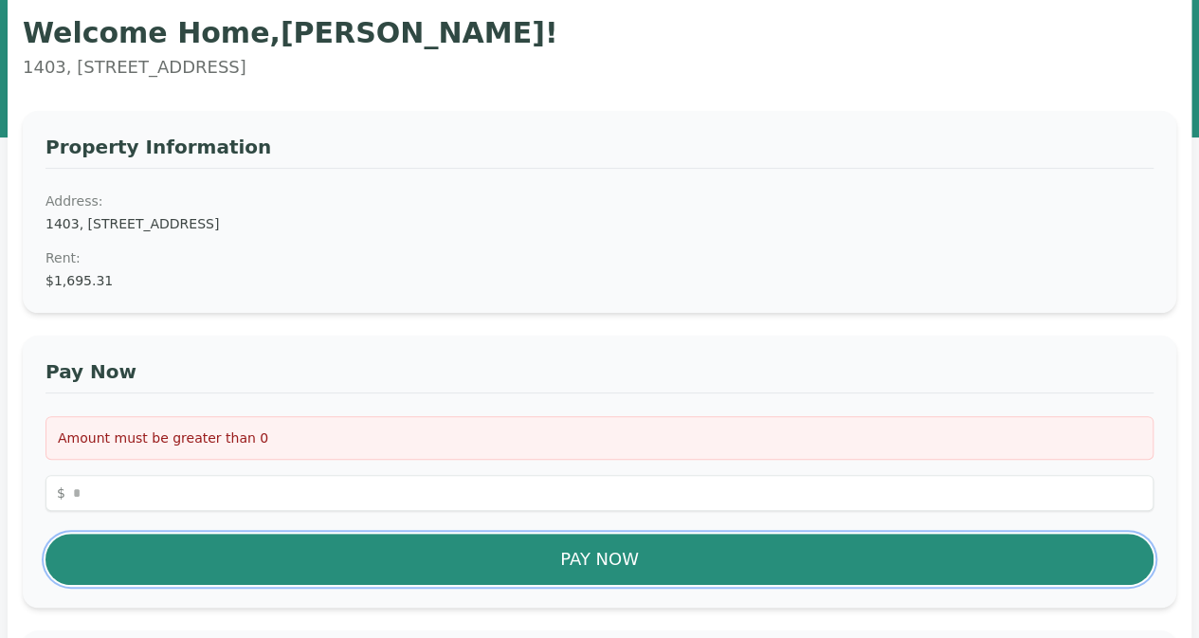
scroll to position [0, 0]
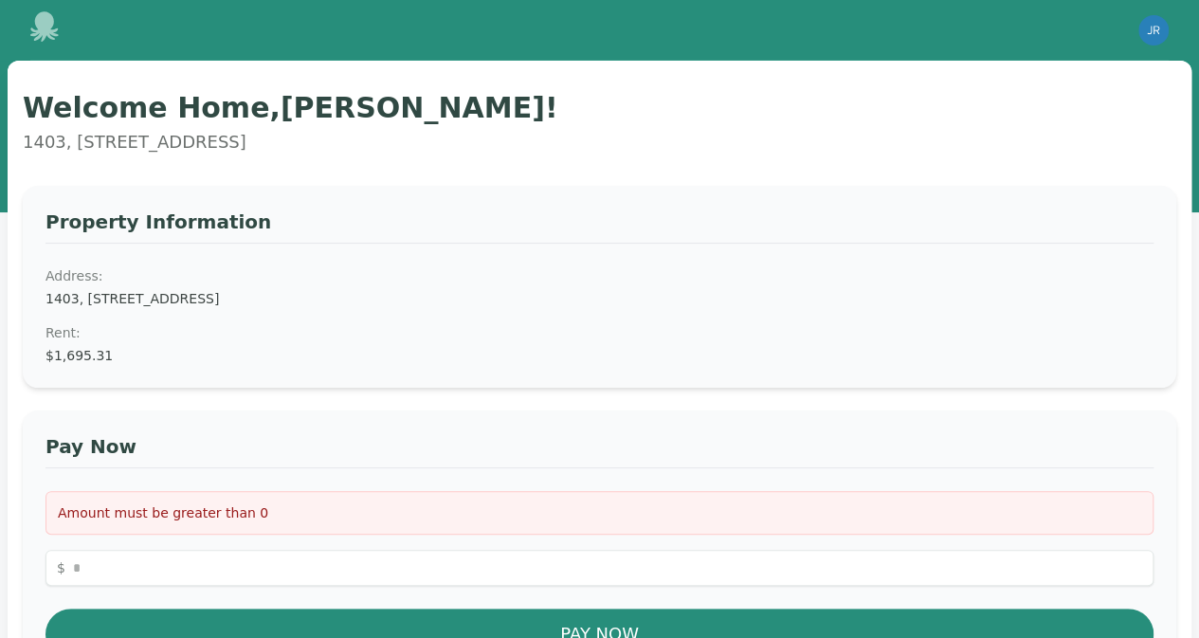
click at [44, 28] on icon at bounding box center [44, 26] width 28 height 30
click at [1155, 31] on img "button" at bounding box center [1153, 30] width 30 height 30
click at [1065, 69] on button "Your Profile" at bounding box center [1078, 70] width 182 height 34
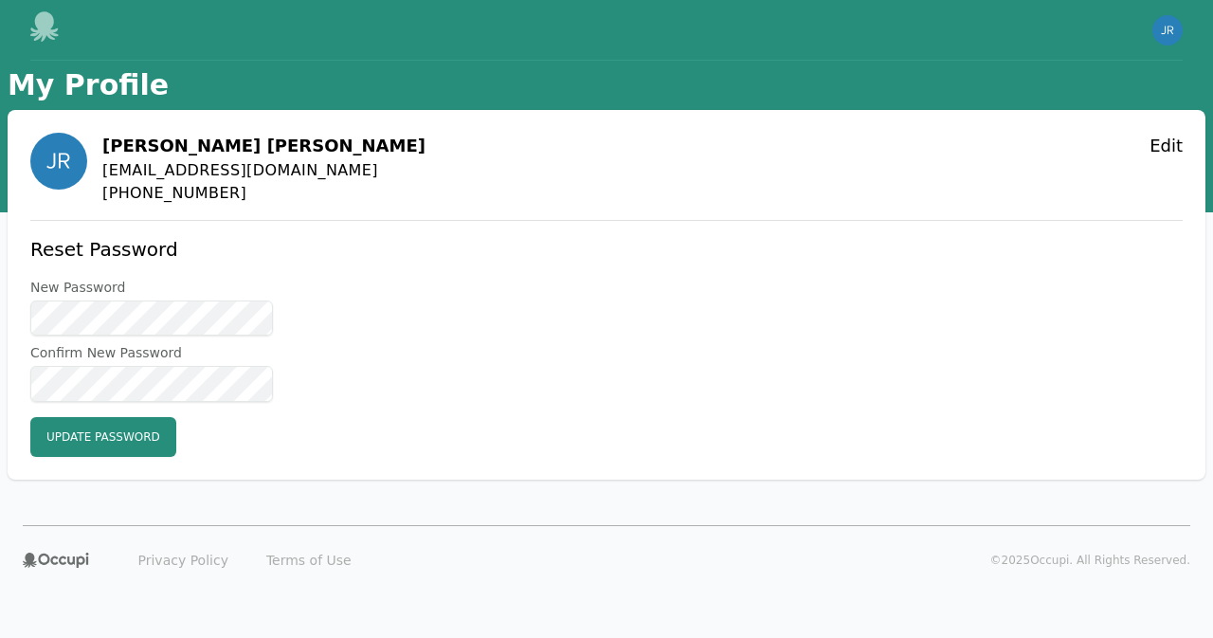
click at [44, 24] on icon at bounding box center [44, 26] width 28 height 30
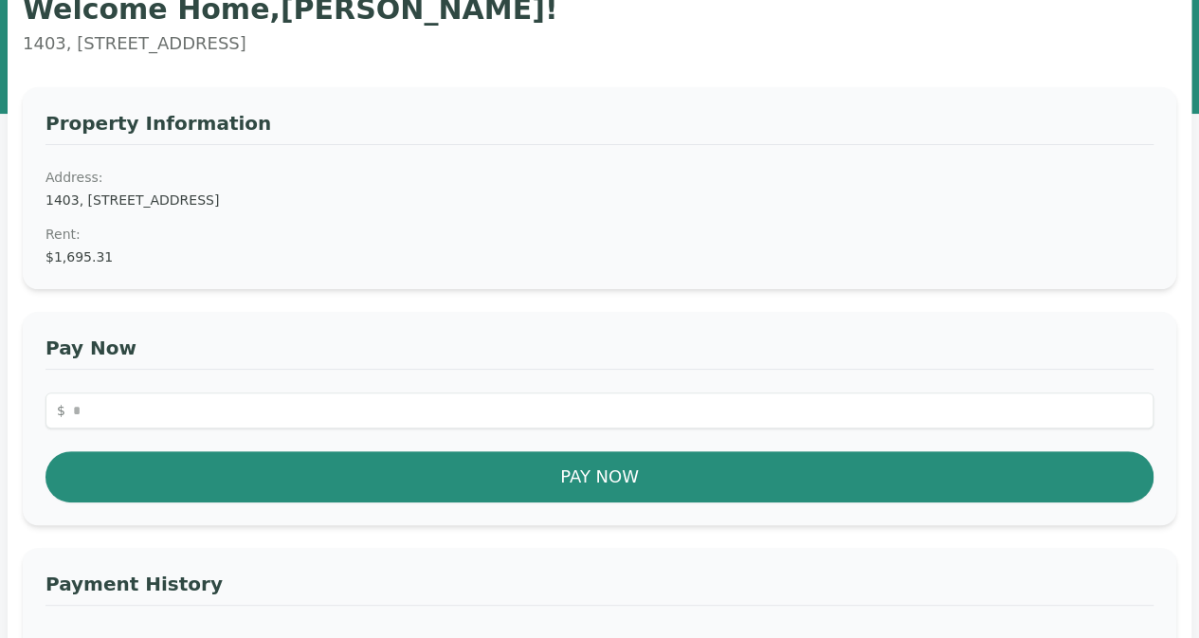
scroll to position [284, 0]
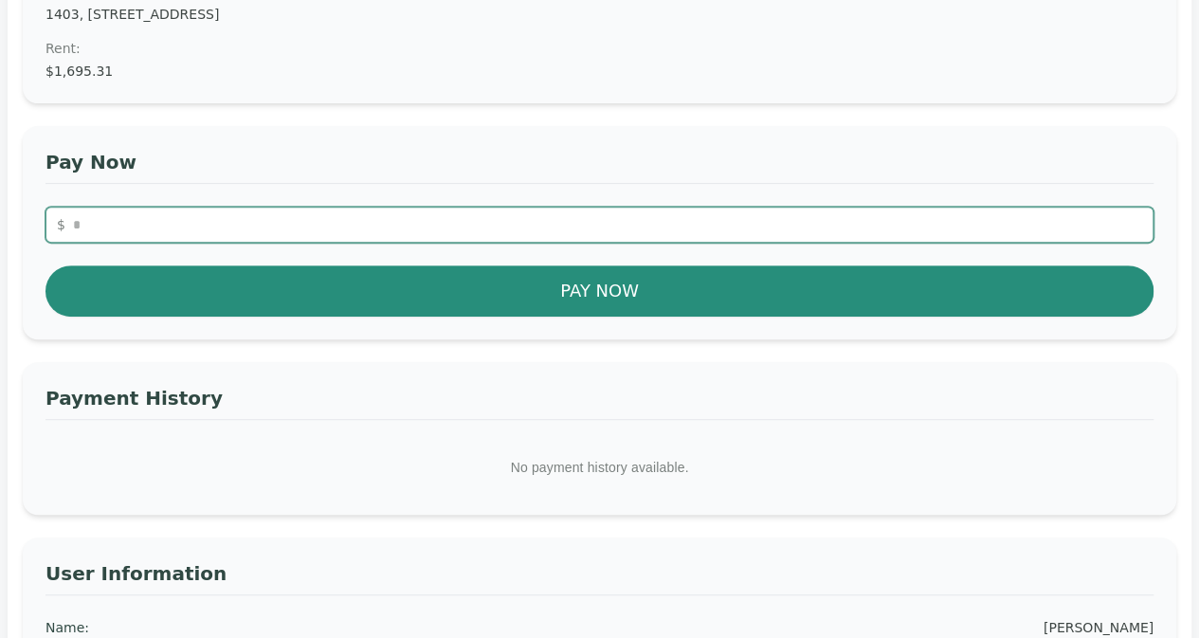
click at [279, 227] on input "number" at bounding box center [599, 225] width 1108 height 36
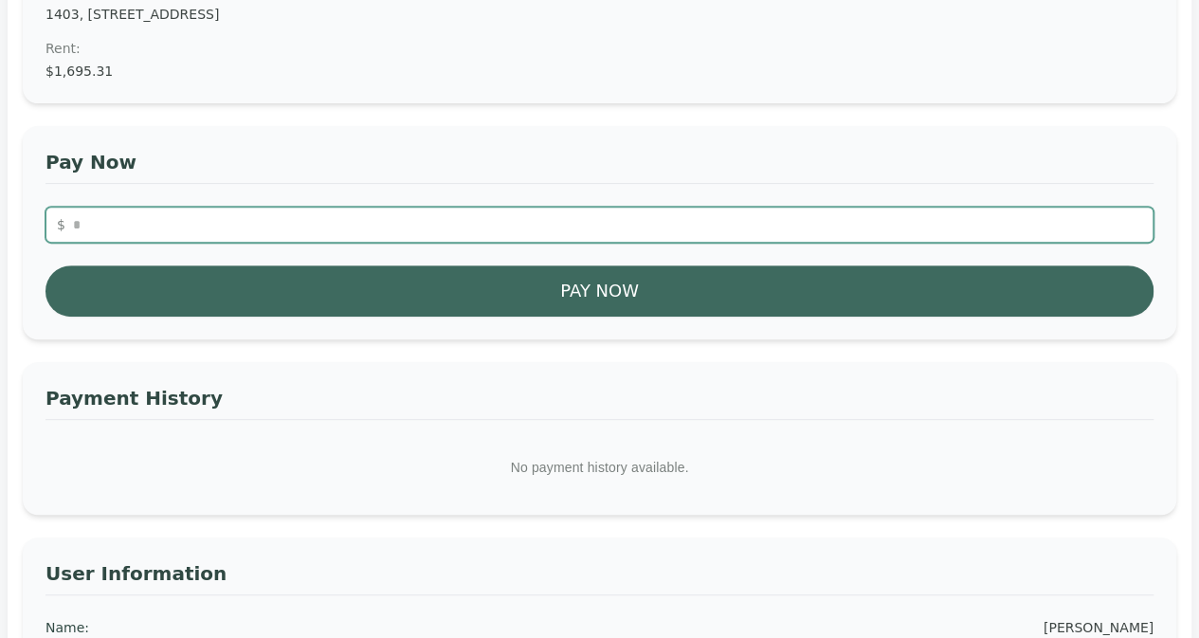
type input "*"
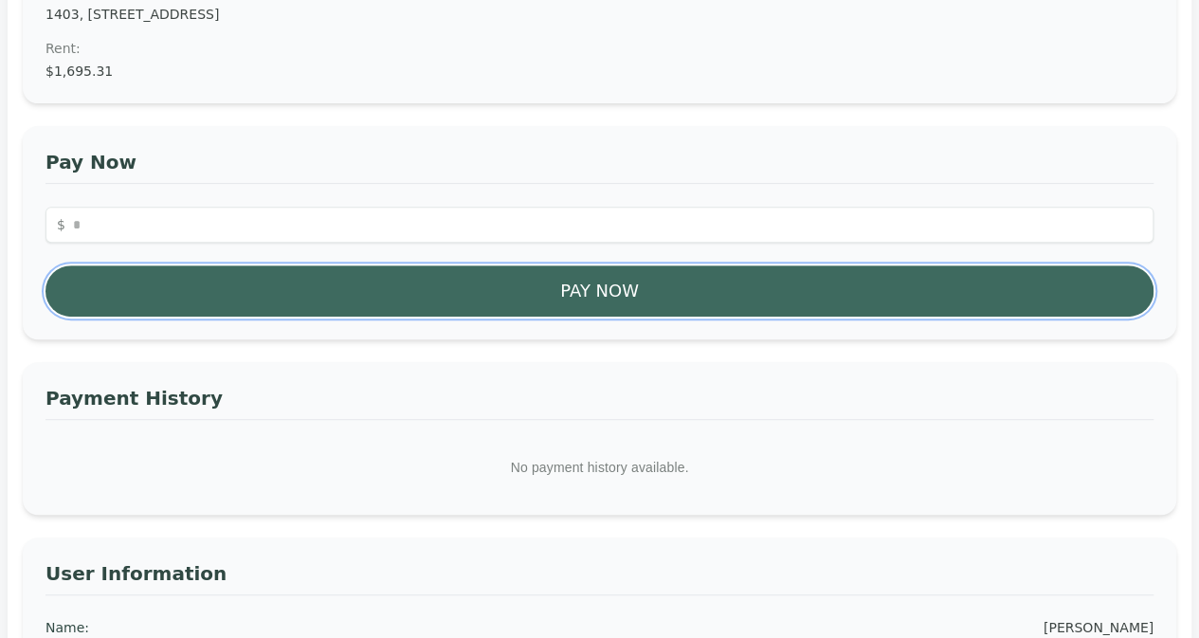
click at [445, 300] on button "Pay Now" at bounding box center [599, 290] width 1108 height 51
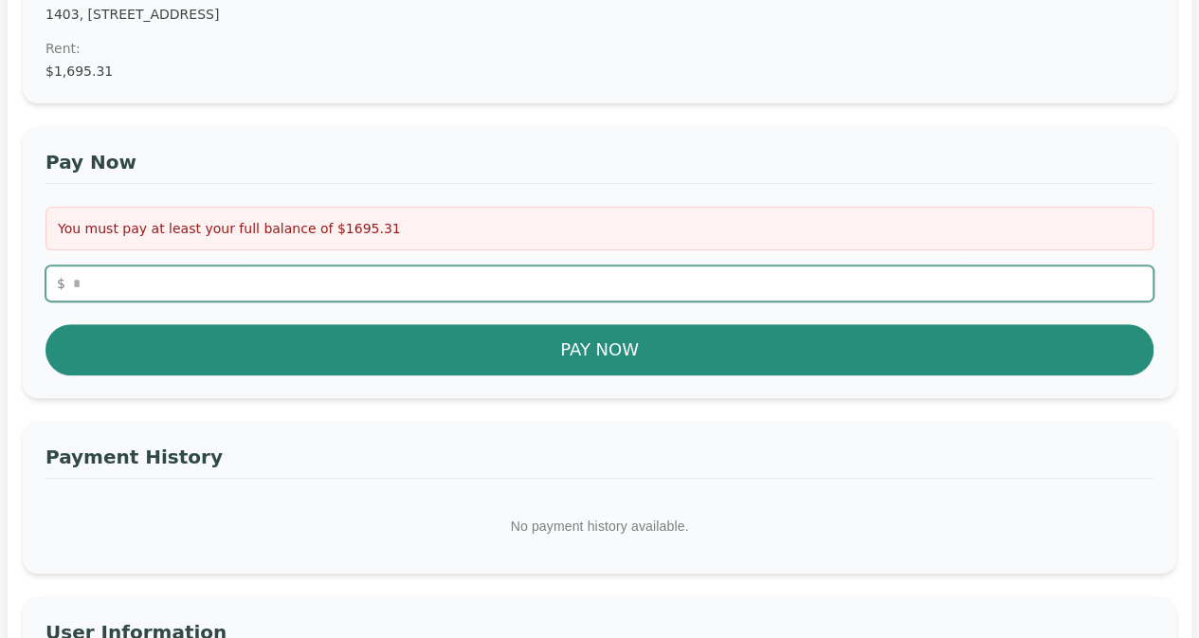
click at [245, 266] on input "*" at bounding box center [599, 283] width 1108 height 36
drag, startPoint x: 102, startPoint y: 274, endPoint x: 39, endPoint y: 271, distance: 63.6
click at [38, 273] on div "Pay Now You must pay at least your full balance of $1695.31 $ * Pay Now" at bounding box center [600, 262] width 1154 height 272
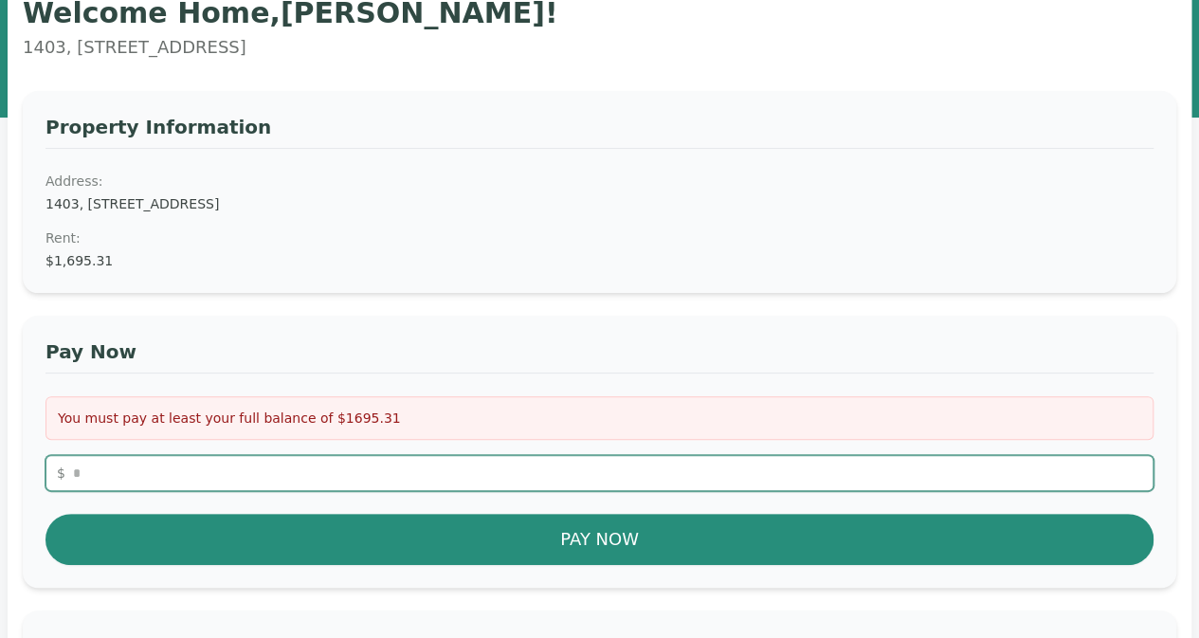
scroll to position [95, 0]
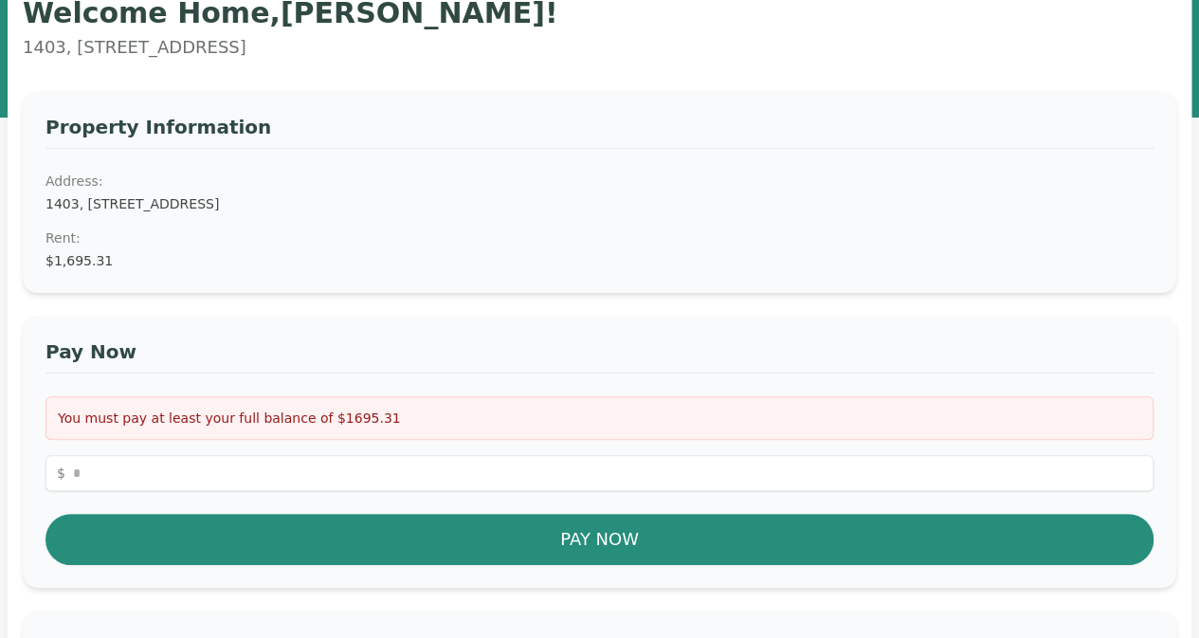
click at [68, 252] on dd "$1,695.31" at bounding box center [599, 260] width 1108 height 19
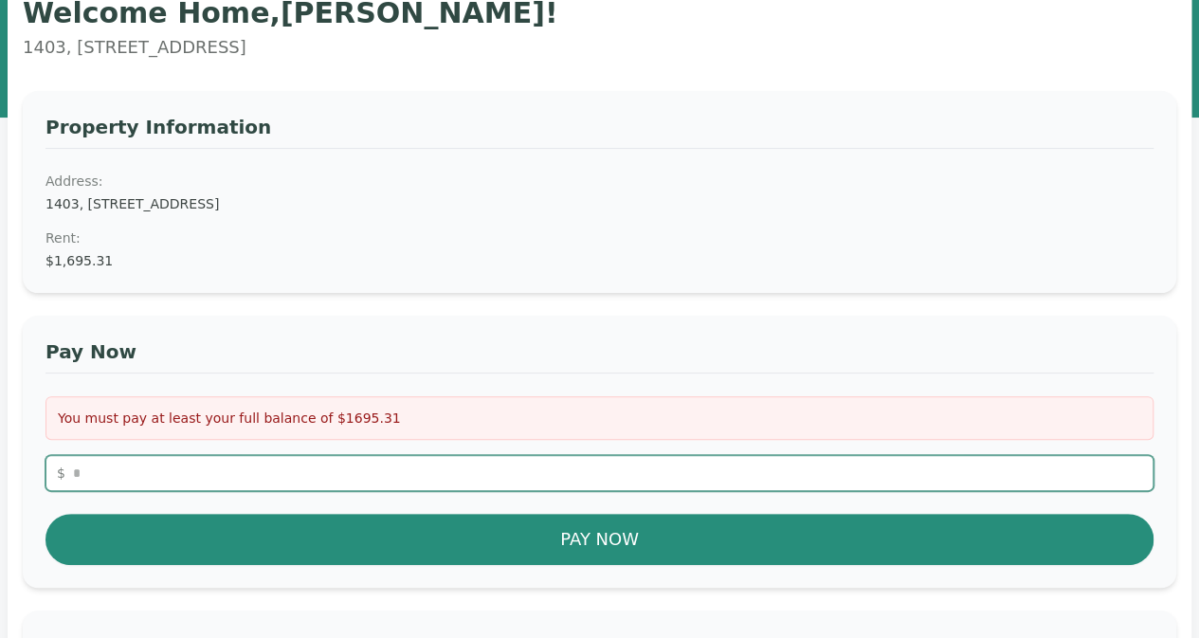
click at [261, 479] on input "number" at bounding box center [599, 473] width 1108 height 36
type input "*******"
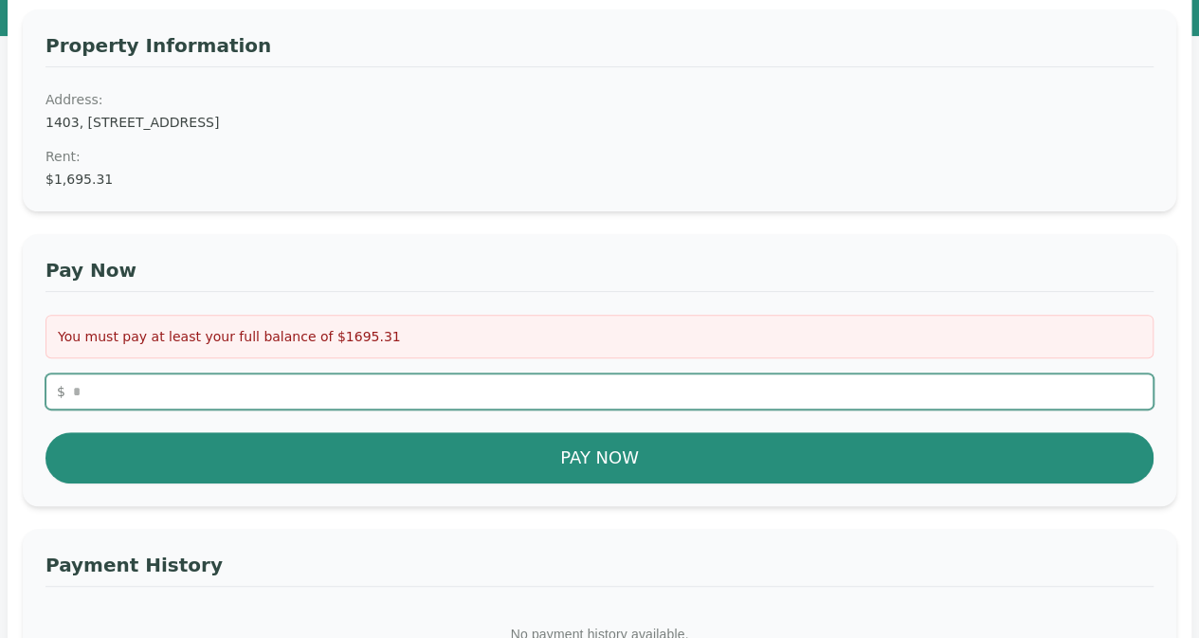
scroll to position [0, 0]
